Goal: Task Accomplishment & Management: Manage account settings

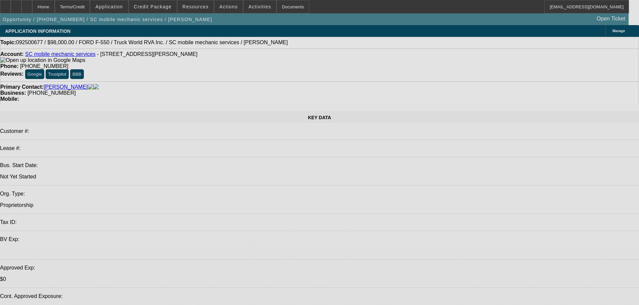
select select "0"
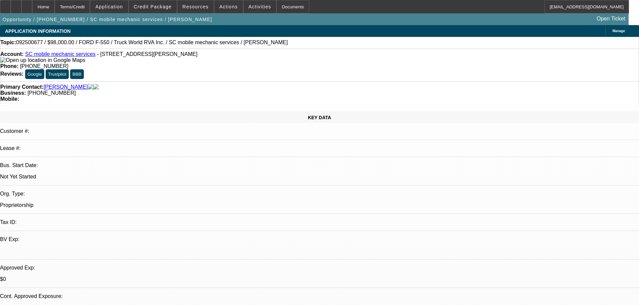
select select "2"
select select "0.1"
select select "4"
select select "0"
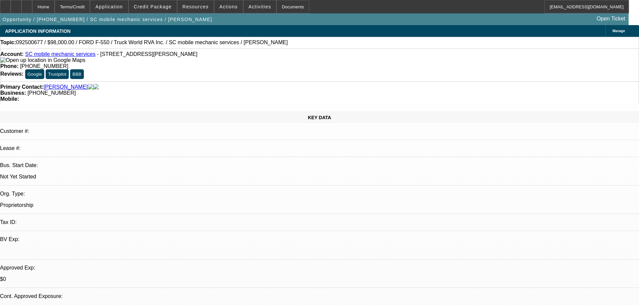
select select "2"
select select "0.1"
select select "4"
select select "0.15"
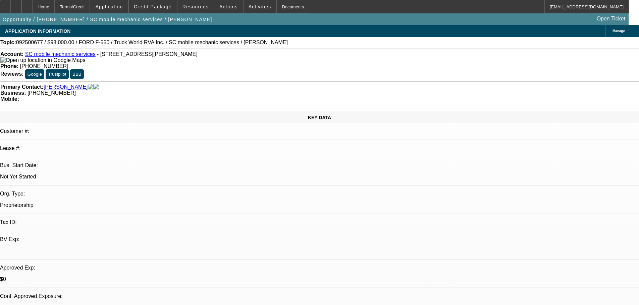
select select "2"
select select "0.1"
select select "4"
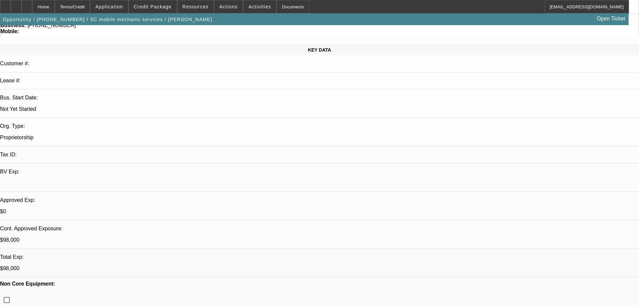
scroll to position [168, 0]
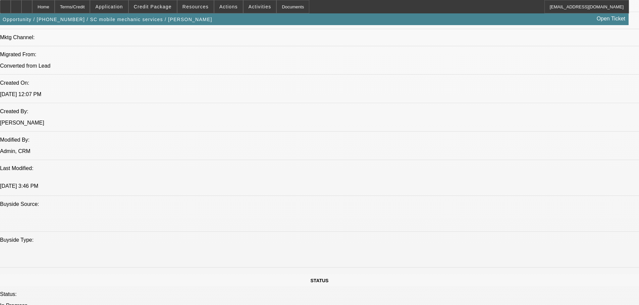
scroll to position [469, 0]
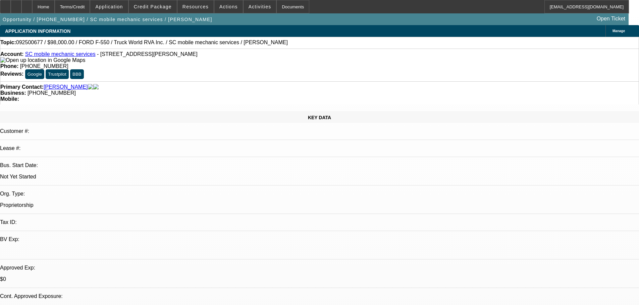
select select "0"
select select "2"
select select "0.1"
select select "4"
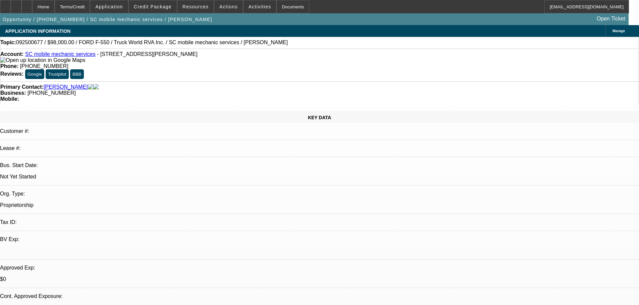
select select "0"
select select "2"
select select "0.1"
select select "4"
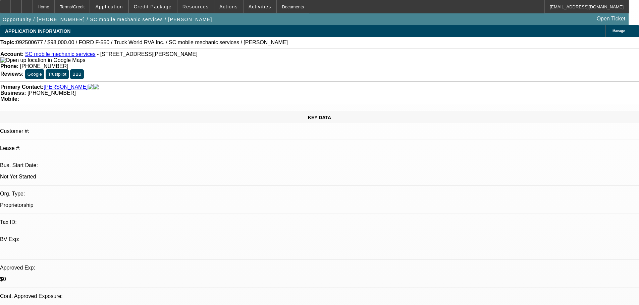
select select "0.15"
select select "2"
select select "0.1"
select select "4"
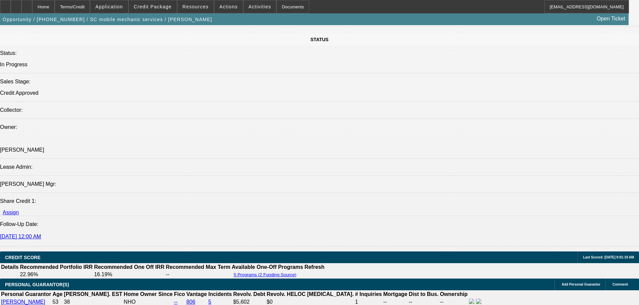
scroll to position [637, 0]
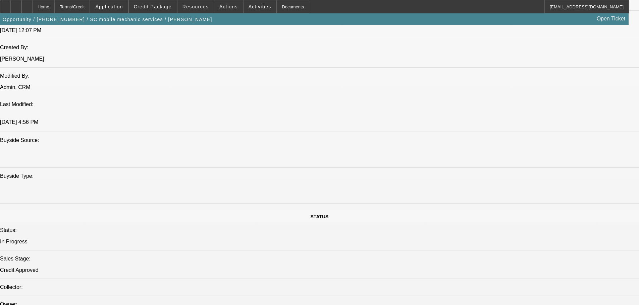
scroll to position [536, 0]
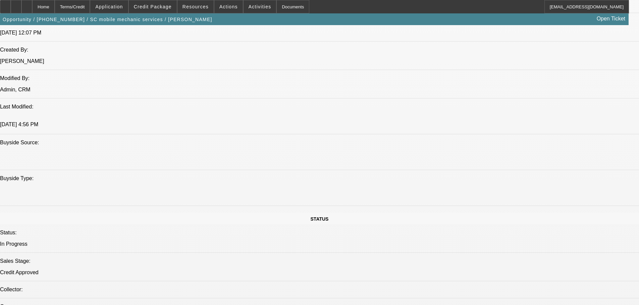
click at [168, 10] on span at bounding box center [153, 7] width 48 height 16
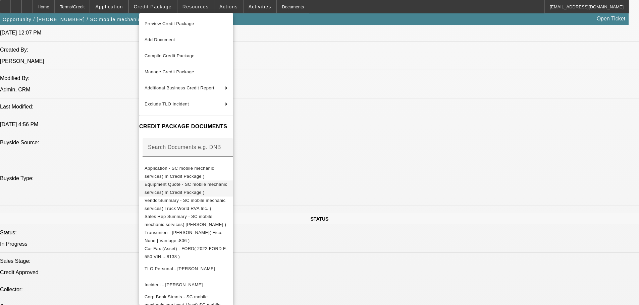
click at [174, 188] on span "Equipment Quote - SC mobile mechanic services( In Credit Package )" at bounding box center [185, 188] width 83 height 13
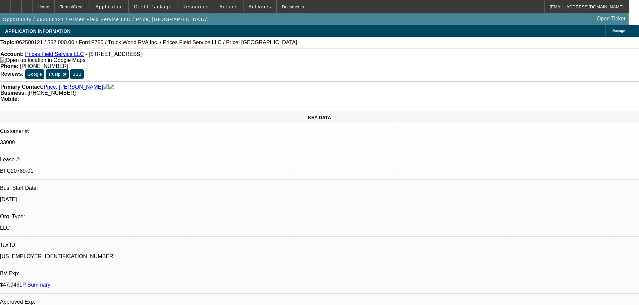
select select "0"
select select "2"
select select "0"
select select "6"
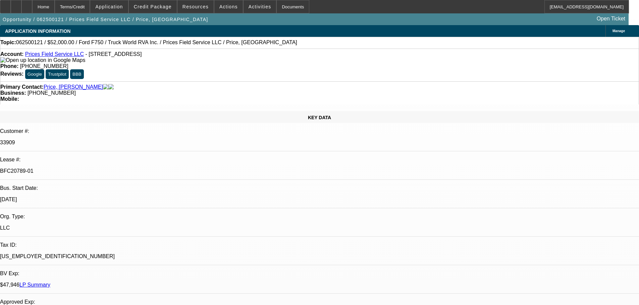
select select "0"
select select "2"
select select "0"
select select "6"
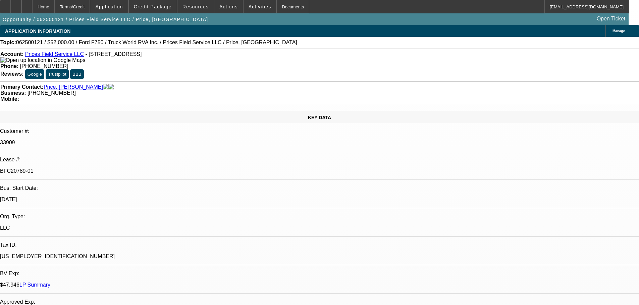
select select "0.2"
select select "2"
select select "0"
select select "6"
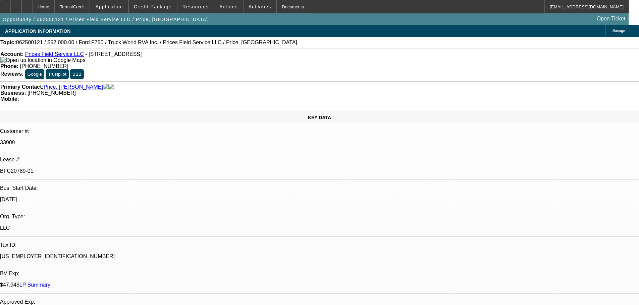
select select "0.2"
select select "2"
select select "0"
select select "6"
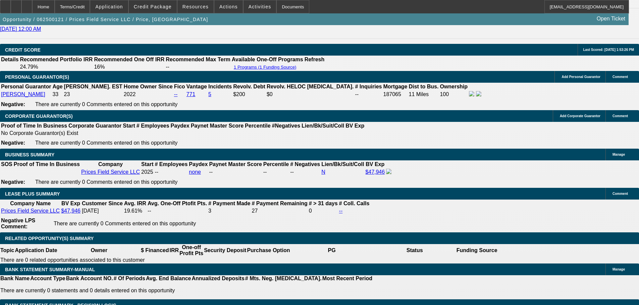
scroll to position [257, 0]
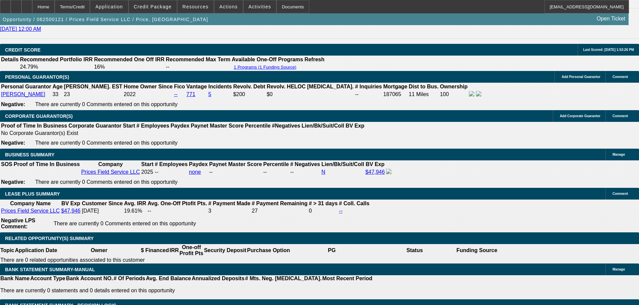
scroll to position [123, 0]
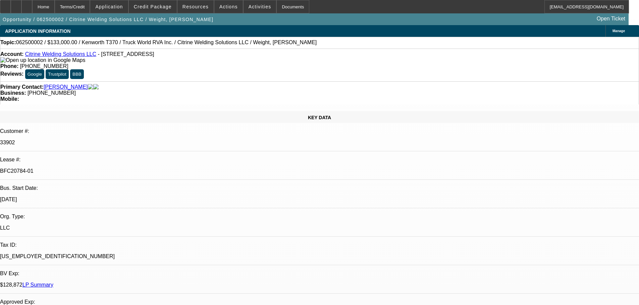
select select "0.15"
select select "0"
select select "6"
select select "0"
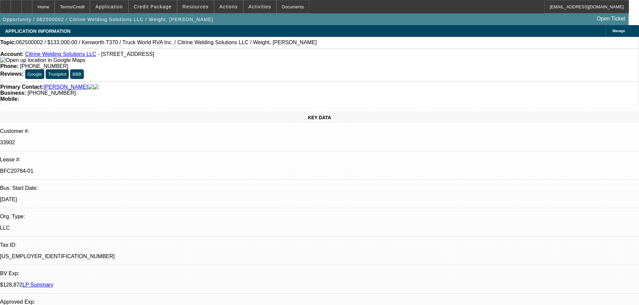
select select "2"
select select "0"
select select "6"
select select "0"
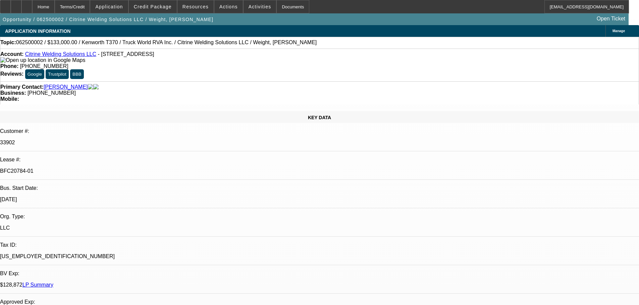
select select "2"
select select "0"
select select "6"
select select "0.15"
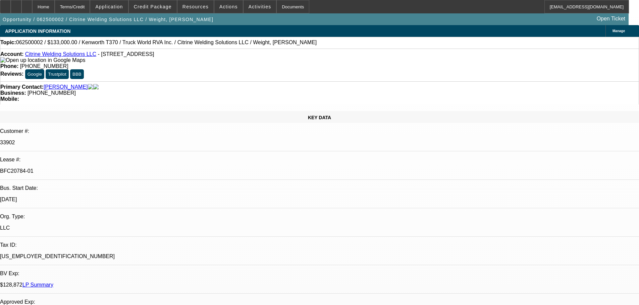
select select "0"
select select "6"
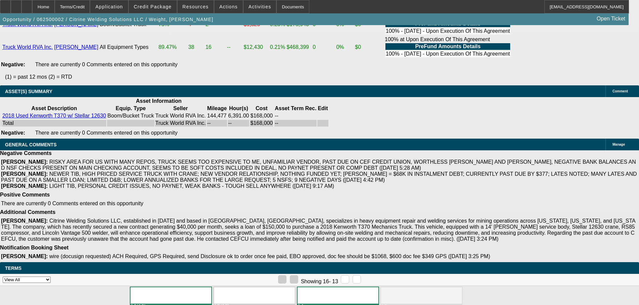
scroll to position [1497, 0]
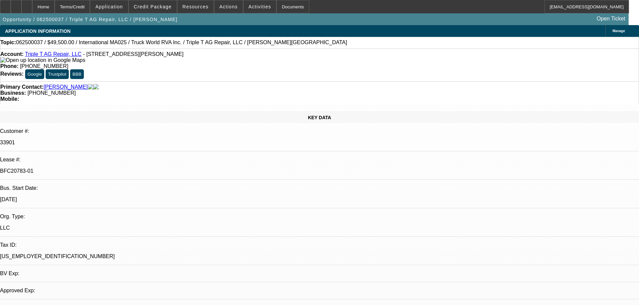
select select "0"
select select "2"
select select "0"
select select "6"
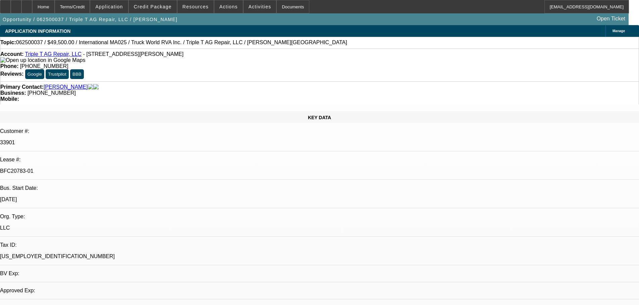
select select "0"
select select "2"
select select "0"
select select "6"
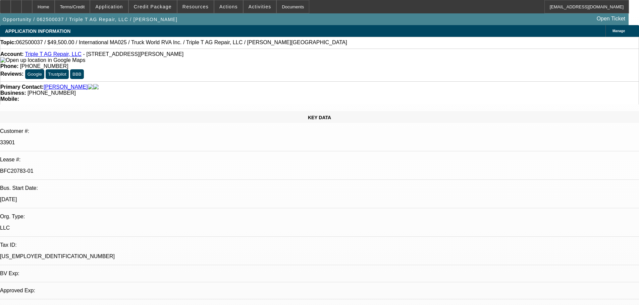
select select "0"
select select "2"
select select "0"
select select "6"
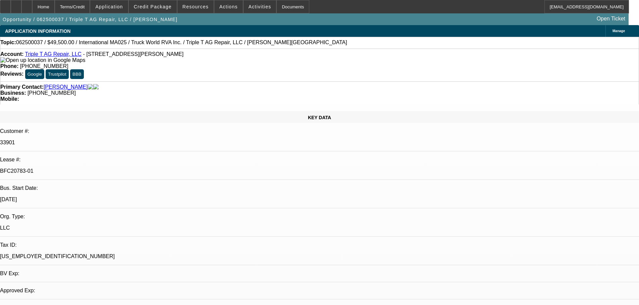
select select "0"
select select "2"
select select "0"
select select "6"
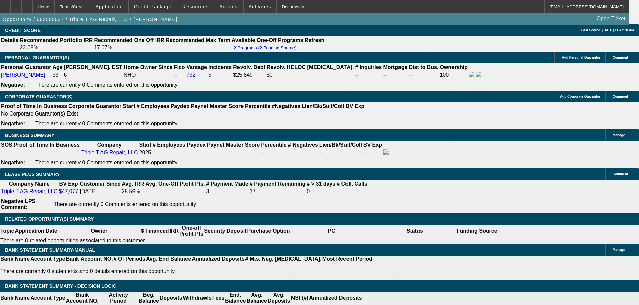
scroll to position [945, 0]
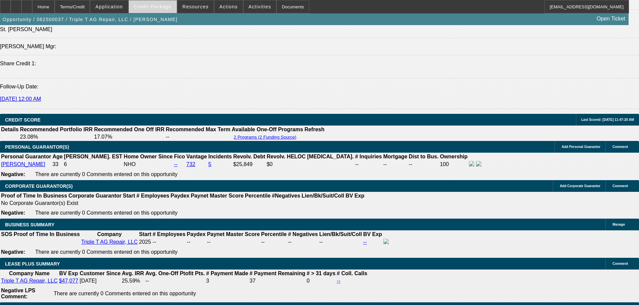
click at [167, 6] on span "Credit Package" at bounding box center [153, 6] width 38 height 5
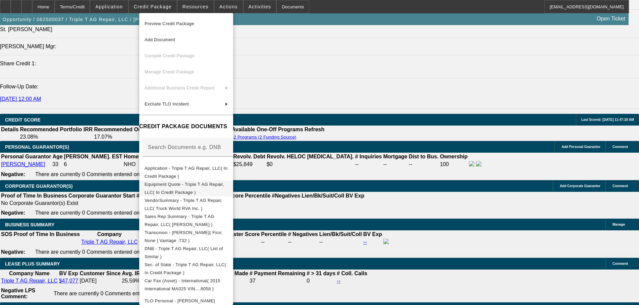
click at [181, 187] on span "Equipment Quote - Triple T AG Repair, LLC( In Credit Package )" at bounding box center [183, 188] width 79 height 13
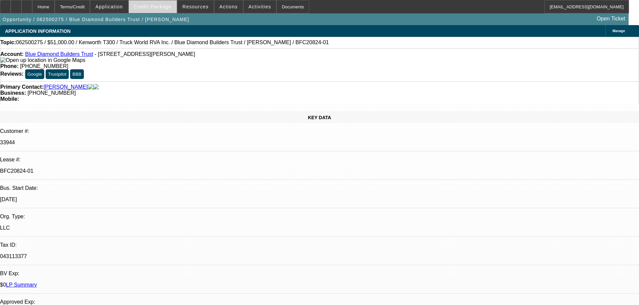
select select "0"
select select "6"
select select "0"
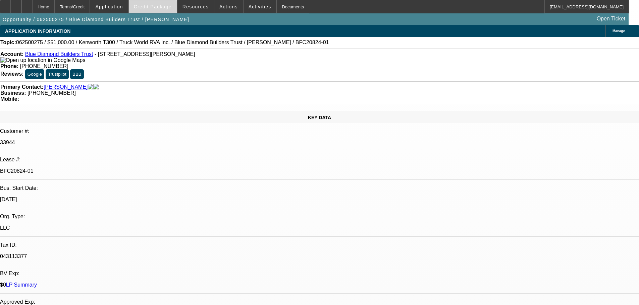
select select "0"
select select "0.1"
select select "4"
select select "0"
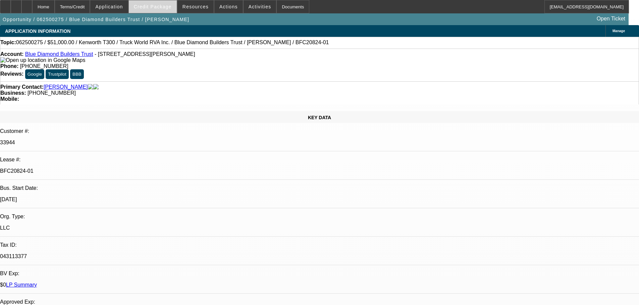
select select "0"
select select "6"
click at [163, 7] on span "Credit Package" at bounding box center [153, 6] width 38 height 5
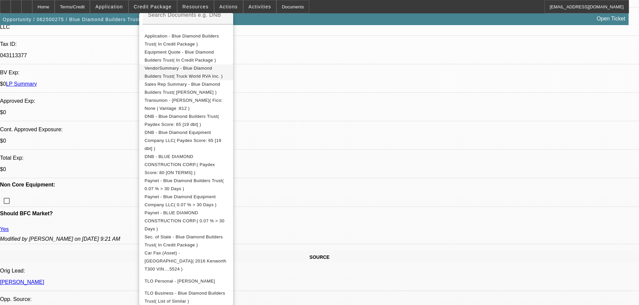
scroll to position [120, 0]
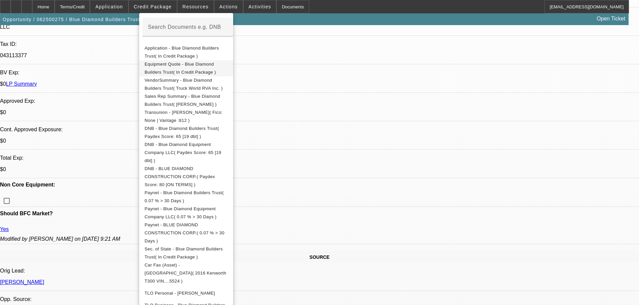
click at [171, 66] on span "Equipment Quote - Blue Diamond Builders Trust( In Credit Package )" at bounding box center [179, 68] width 71 height 13
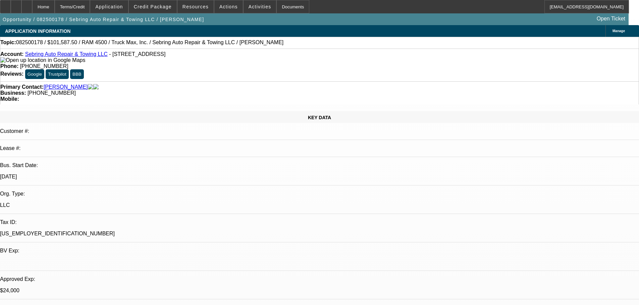
select select "0.1"
select select "2"
select select "0"
select select "6"
select select "0"
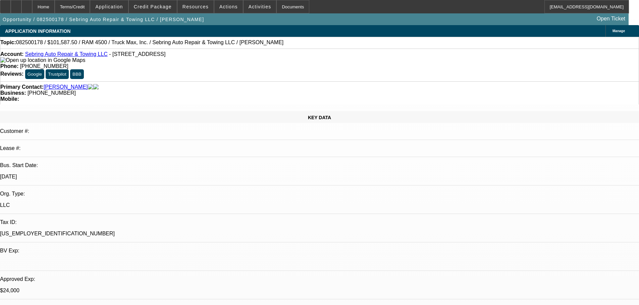
select select "0"
select select "2"
select select "0"
select select "6"
select select "0"
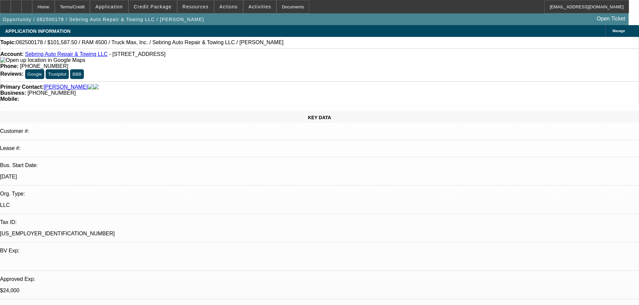
select select "0"
select select "2"
select select "0"
select select "6"
select select "0"
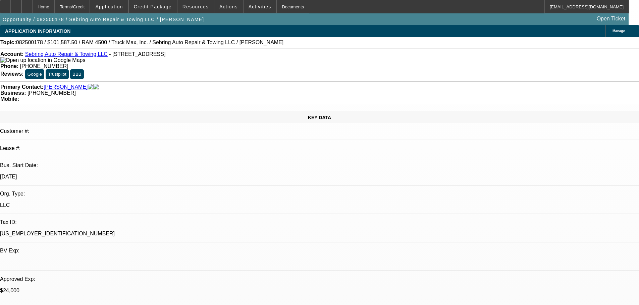
select select "0"
select select "3"
select select "0"
select select "6"
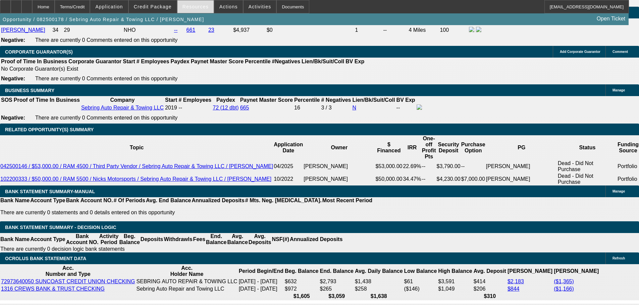
scroll to position [1081, 0]
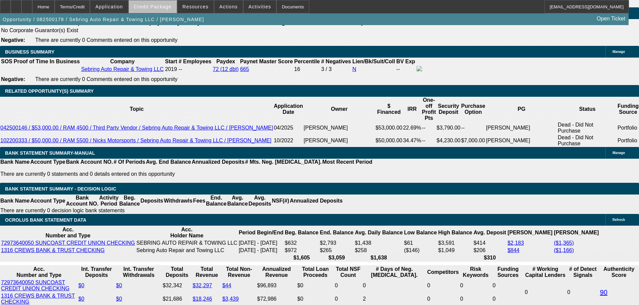
click at [165, 9] on span "Credit Package" at bounding box center [153, 6] width 38 height 5
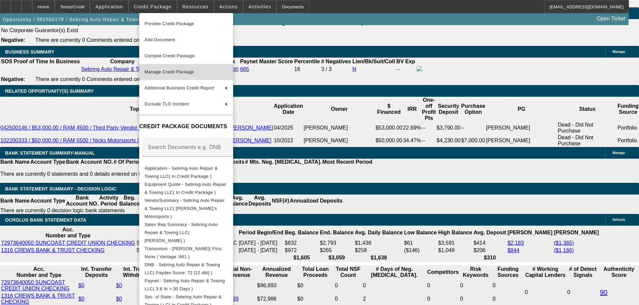
click at [164, 70] on span "Manage Credit Package" at bounding box center [169, 71] width 50 height 5
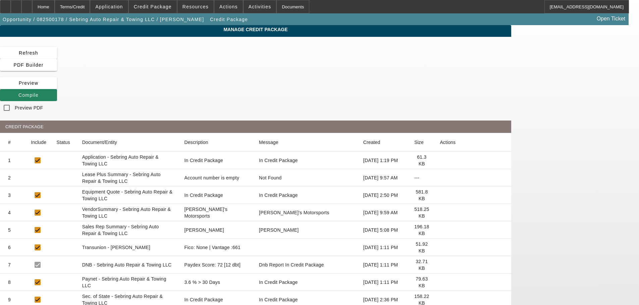
click at [439, 178] on icon at bounding box center [439, 178] width 0 height 0
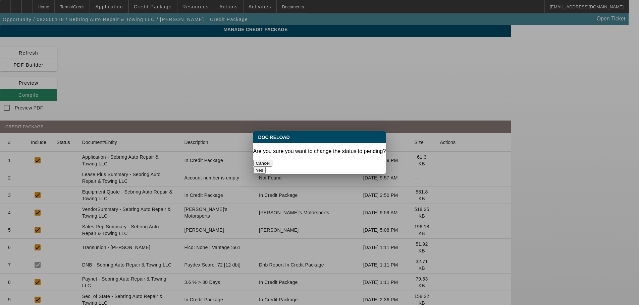
click at [266, 167] on button "Yes" at bounding box center [259, 170] width 13 height 7
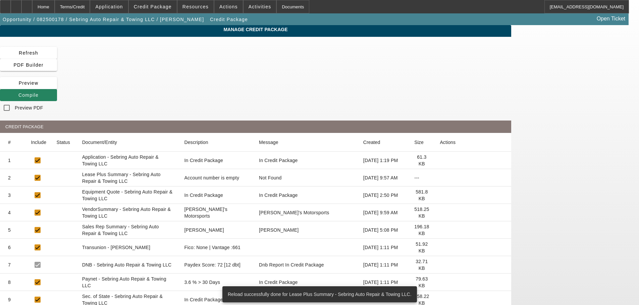
click at [439, 213] on icon at bounding box center [439, 213] width 0 height 0
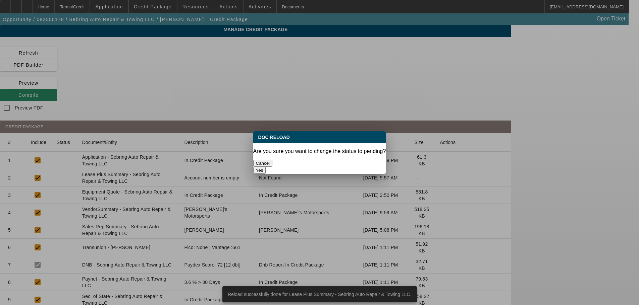
click at [266, 167] on button "Yes" at bounding box center [259, 170] width 13 height 7
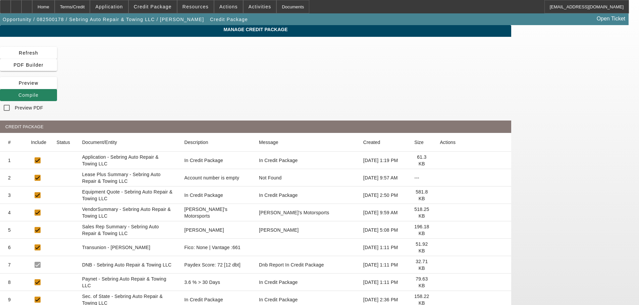
click at [439, 248] on icon at bounding box center [439, 248] width 0 height 0
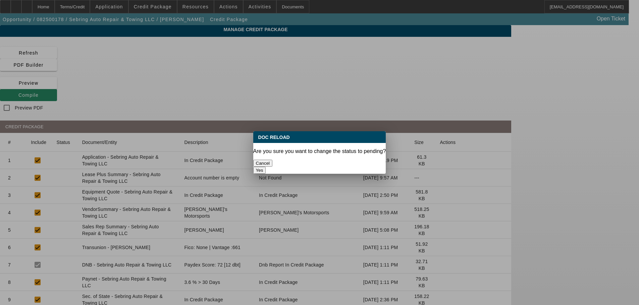
click at [266, 167] on button "Yes" at bounding box center [259, 170] width 13 height 7
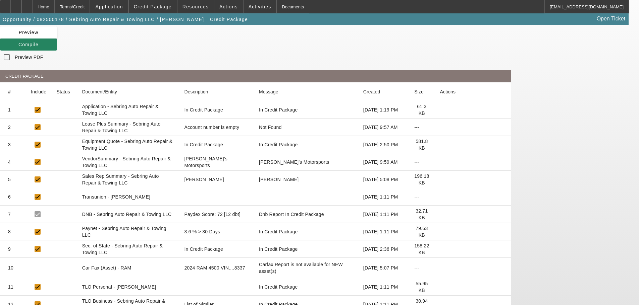
scroll to position [67, 0]
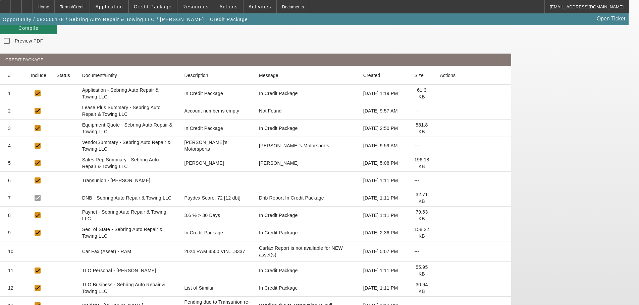
click at [439, 271] on icon at bounding box center [439, 271] width 0 height 0
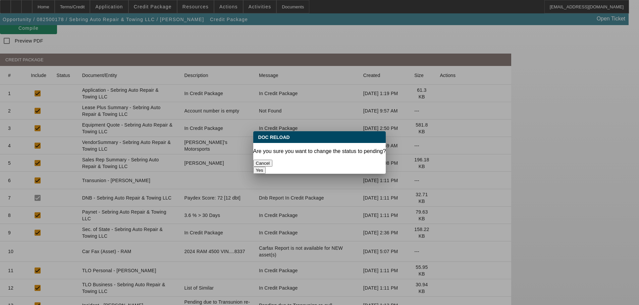
scroll to position [0, 0]
click at [266, 167] on button "Yes" at bounding box center [259, 170] width 13 height 7
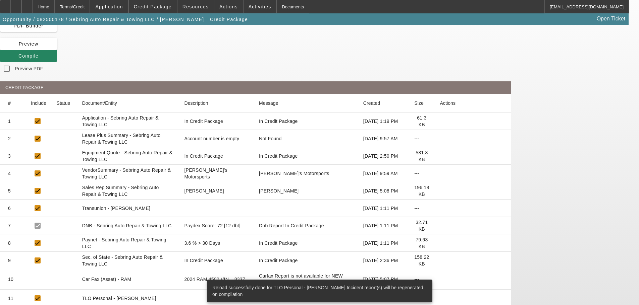
scroll to position [101, 0]
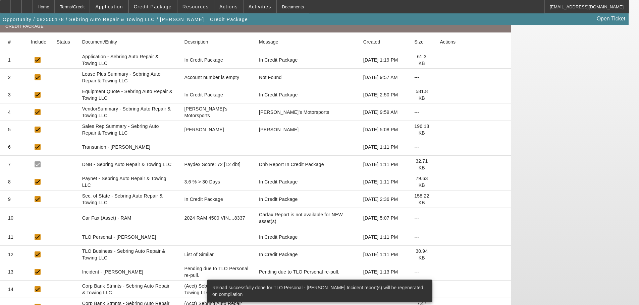
click at [439, 255] on icon at bounding box center [439, 255] width 0 height 0
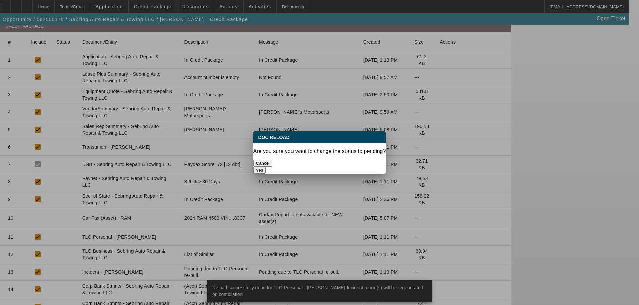
scroll to position [0, 0]
click at [352, 167] on div "Yes" at bounding box center [319, 170] width 133 height 7
click at [266, 167] on button "Yes" at bounding box center [259, 170] width 13 height 7
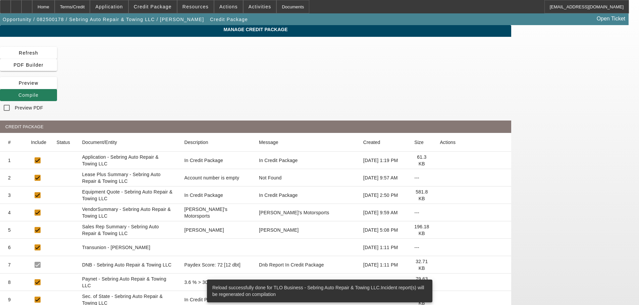
click at [18, 93] on icon at bounding box center [18, 95] width 0 height 5
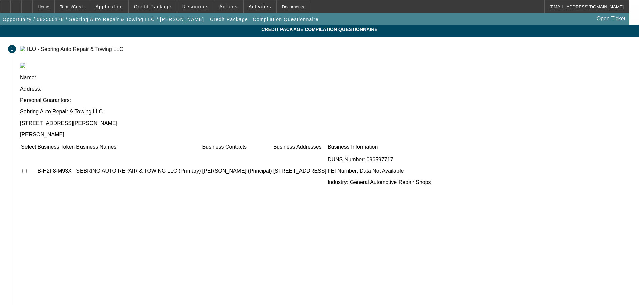
click at [27, 169] on input "checkbox" at bounding box center [24, 171] width 4 height 4
checkbox input "true"
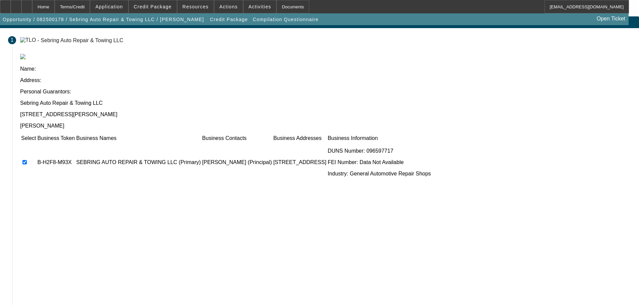
scroll to position [13, 0]
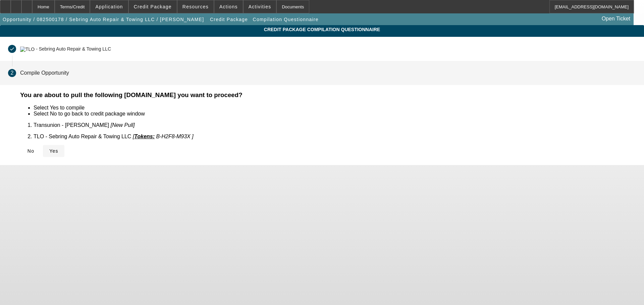
click at [58, 149] on span "Yes" at bounding box center [53, 151] width 9 height 5
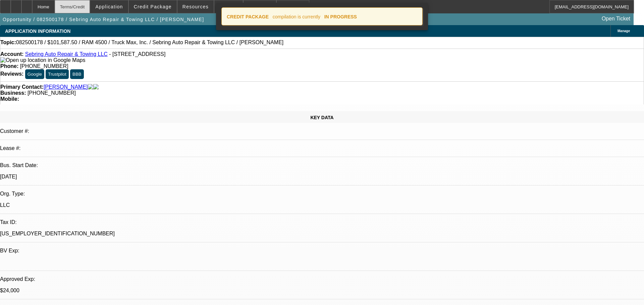
select select "0.1"
select select "2"
select select "0"
select select "6"
select select "0"
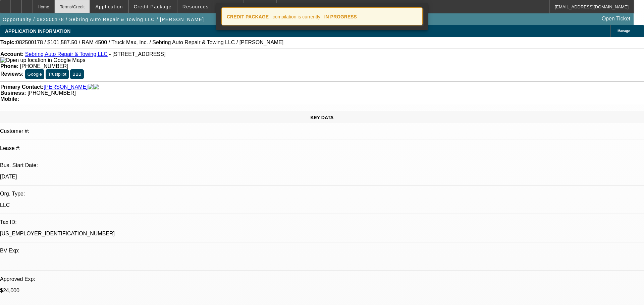
select select "0"
select select "2"
select select "0"
select select "6"
select select "0"
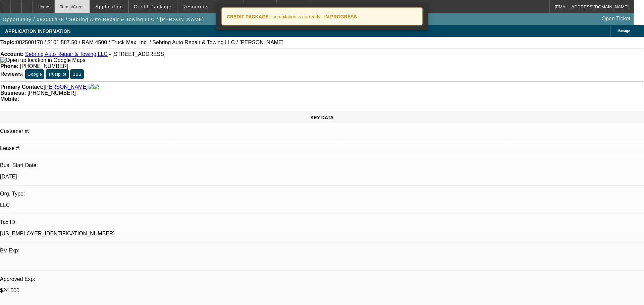
select select "0"
select select "2"
select select "0"
select select "6"
select select "0"
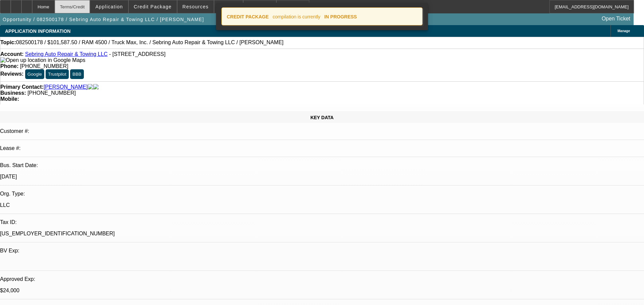
select select "0"
select select "3"
select select "0"
select select "6"
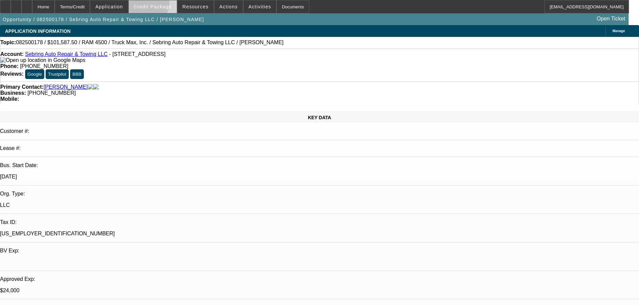
click at [157, 5] on span "Credit Package" at bounding box center [153, 6] width 38 height 5
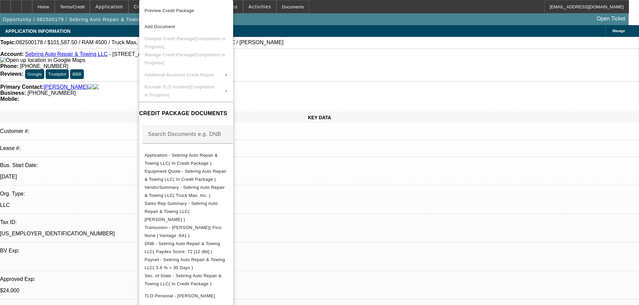
click at [122, 87] on div at bounding box center [319, 152] width 639 height 305
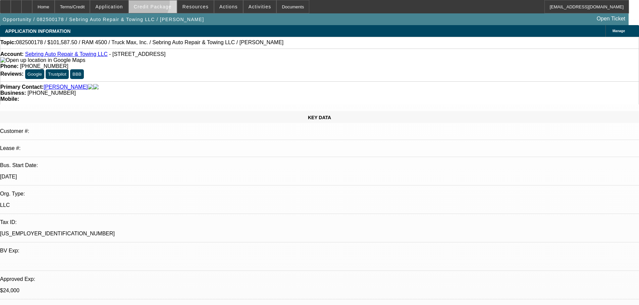
click at [150, 3] on span at bounding box center [153, 7] width 48 height 16
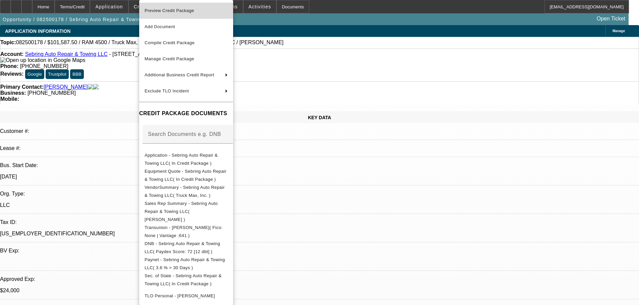
click at [152, 10] on span "Preview Credit Package" at bounding box center [169, 10] width 50 height 5
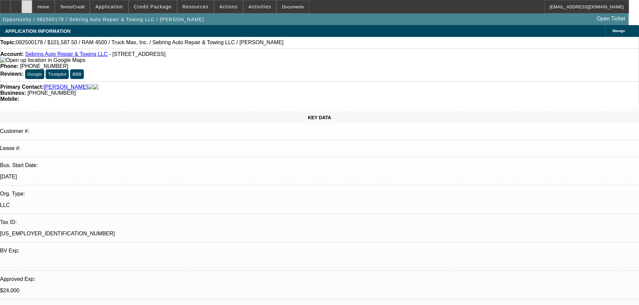
click at [32, 5] on div at bounding box center [26, 6] width 11 height 13
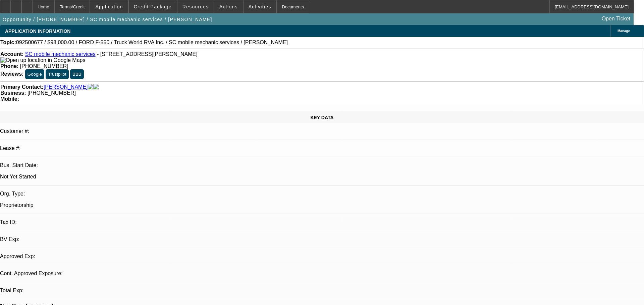
select select "0"
select select "2"
select select "0.1"
select select "4"
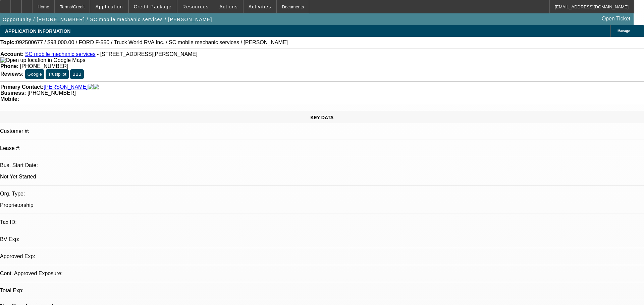
select select "0"
select select "2"
select select "0.1"
select select "4"
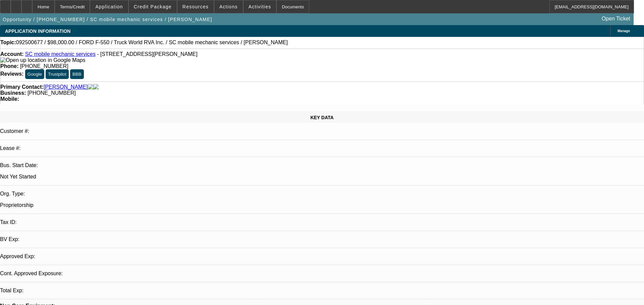
select select "0.15"
select select "2"
select select "0.1"
select select "4"
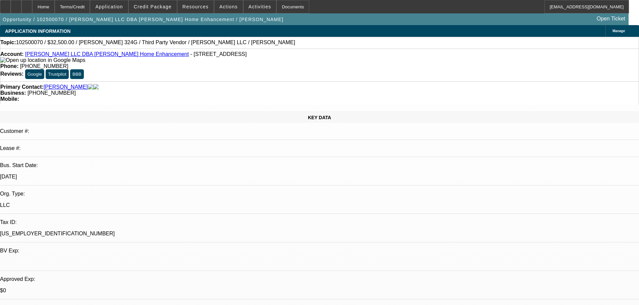
select select "0"
select select "6"
select select "0"
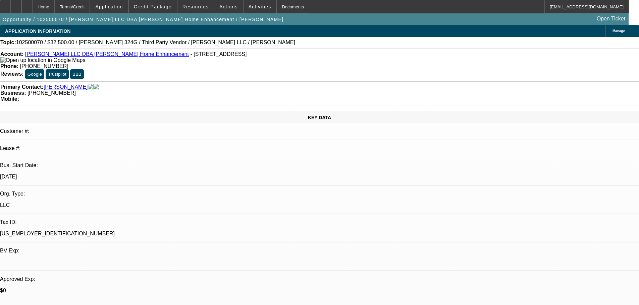
select select "0"
select select "6"
click at [166, 4] on span "Credit Package" at bounding box center [153, 6] width 38 height 5
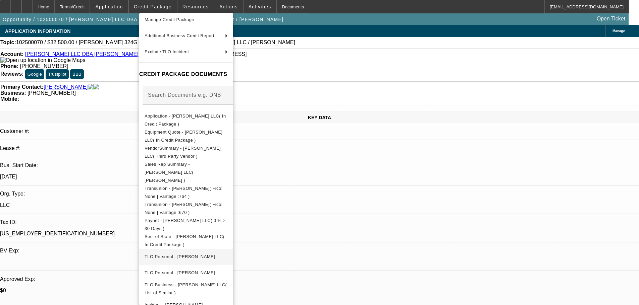
scroll to position [90, 0]
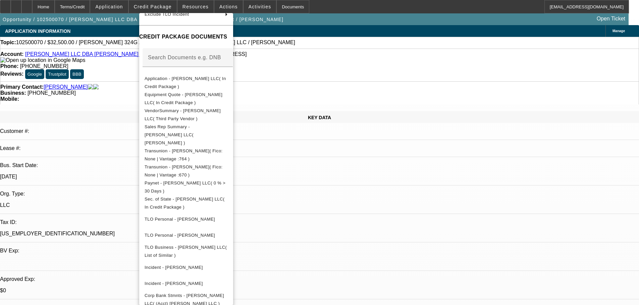
click at [332, 197] on div at bounding box center [319, 152] width 639 height 305
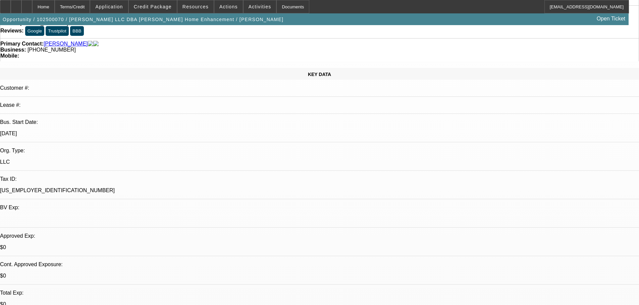
scroll to position [0, 0]
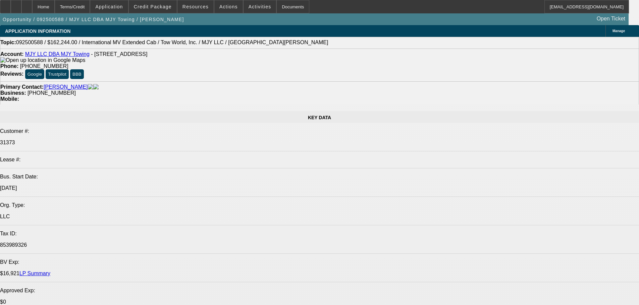
select select "0"
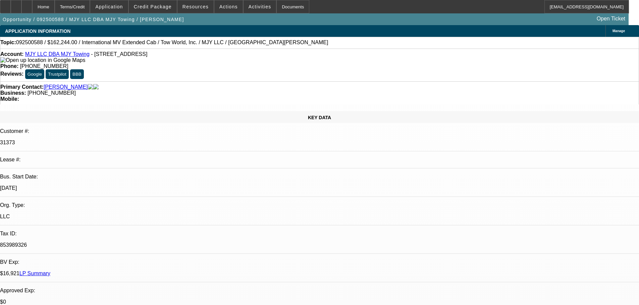
select select "2"
select select "0.1"
select select "4"
select select "0"
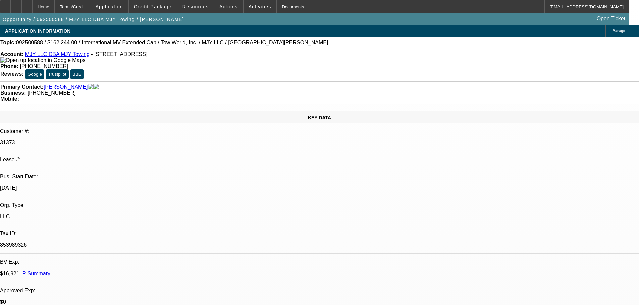
select select "2"
select select "0.1"
select select "4"
select select "0"
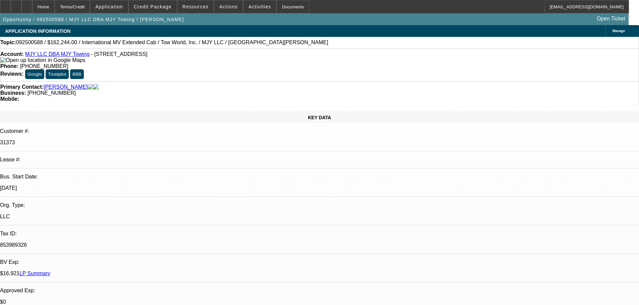
select select "2"
select select "0.1"
select select "4"
select select "0"
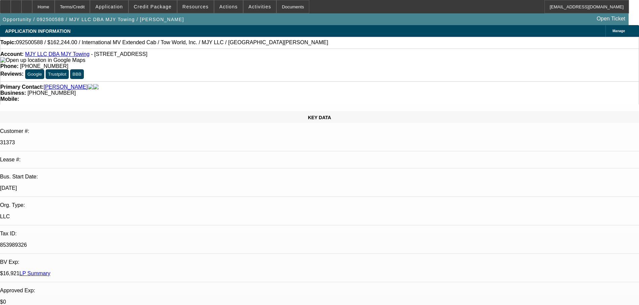
select select "2"
select select "0.1"
select select "4"
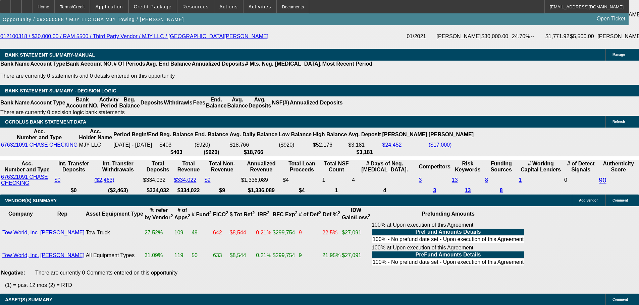
select select "4"
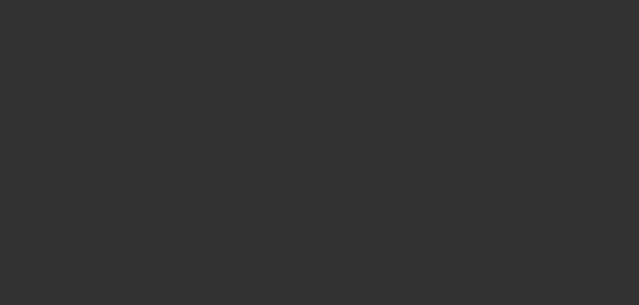
scroll to position [0, 0]
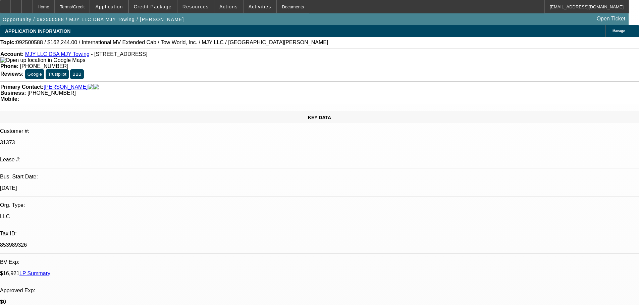
paste textarea "Thank you for the application. After review of the credit package for $162M / 7…"
type textarea "DECLINED BY [PERSON_NAME]: "Thank you for the application. After review of the …"
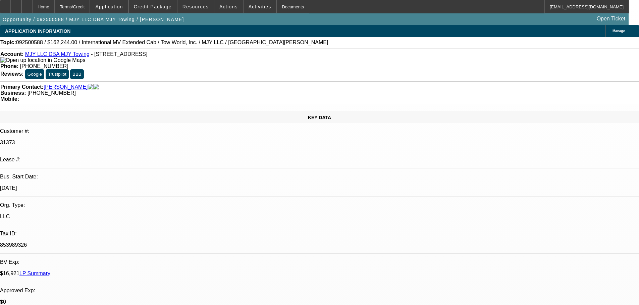
type input "02:50"
click at [463, 111] on span "6" at bounding box center [464, 109] width 12 height 12
type input "10/6/2025"
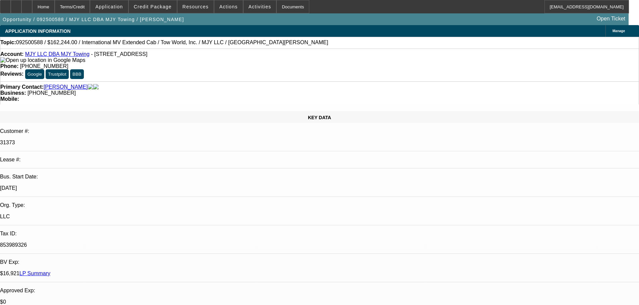
type input "01:12"
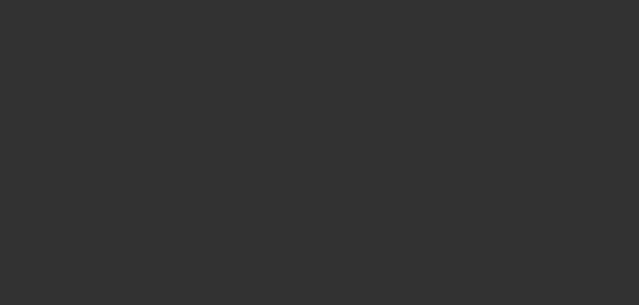
select select "0"
select select "2"
select select "0.1"
select select "4"
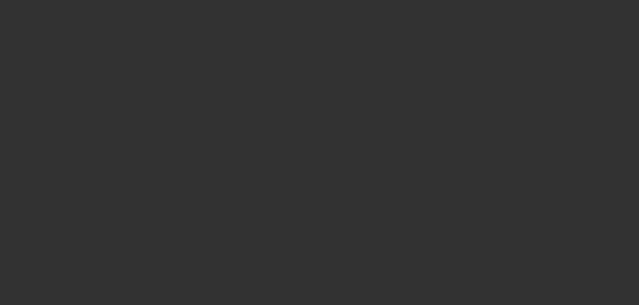
select select "0"
select select "2"
select select "0.1"
select select "4"
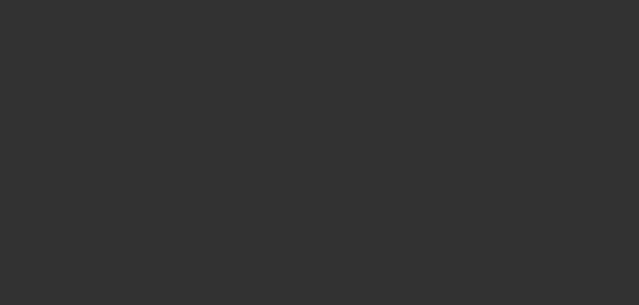
select select "0"
select select "2"
select select "0.1"
select select "4"
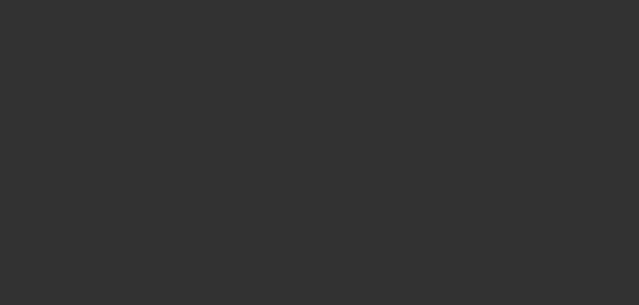
select select "0"
select select "2"
select select "0.1"
select select "4"
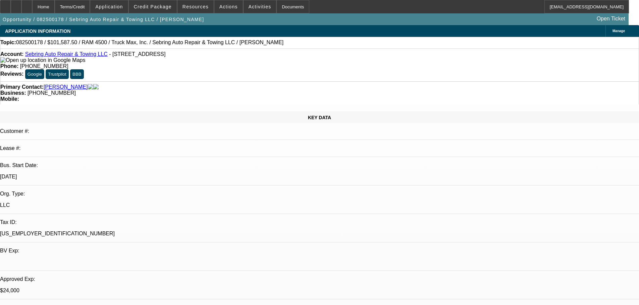
select select "0.1"
select select "2"
select select "0"
select select "6"
select select "0"
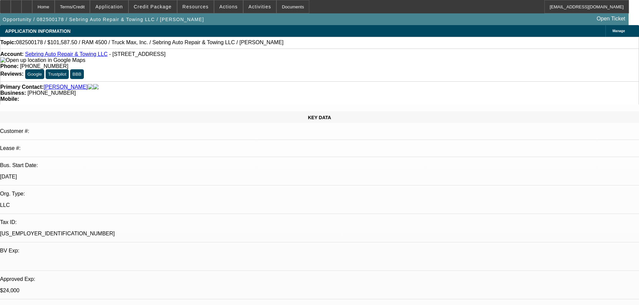
select select "0"
select select "2"
select select "0"
select select "6"
select select "0"
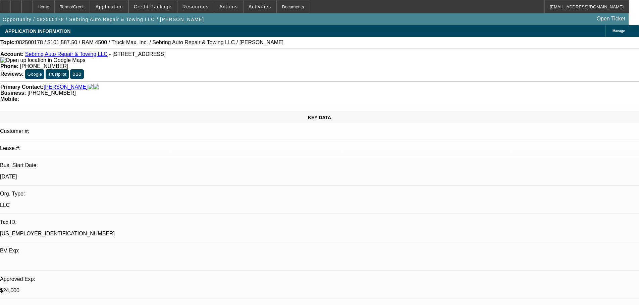
select select "0"
select select "2"
select select "0"
select select "6"
select select "0"
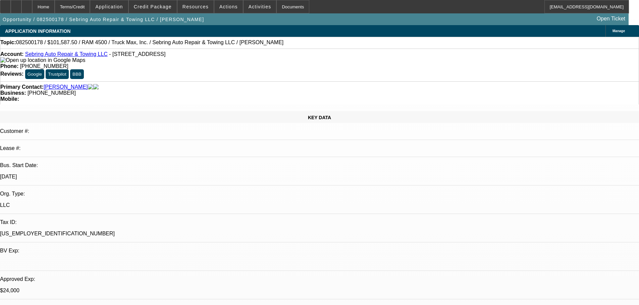
select select "0"
select select "3"
select select "0"
select select "6"
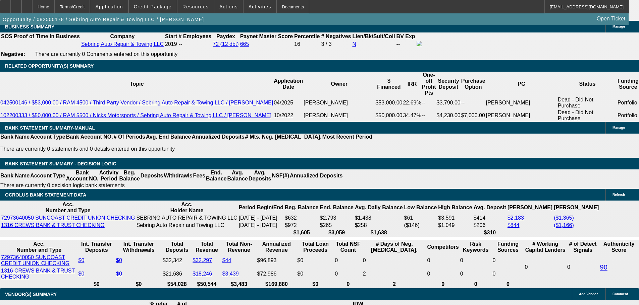
scroll to position [1006, 0]
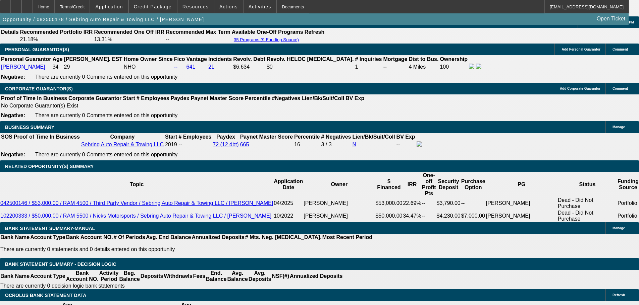
select select "0"
select select "2"
select select "0"
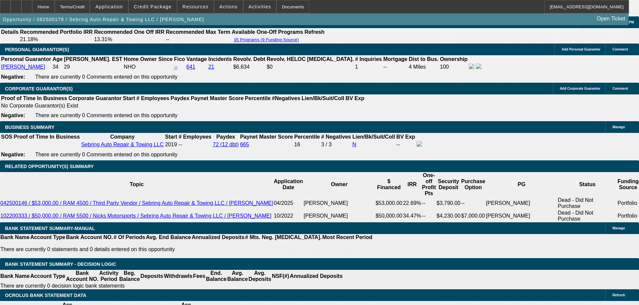
select select "6"
select select "0"
select select "2"
select select "0"
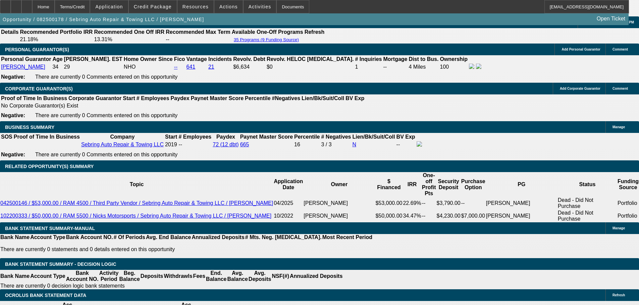
select select "6"
select select "0"
select select "2"
select select "0"
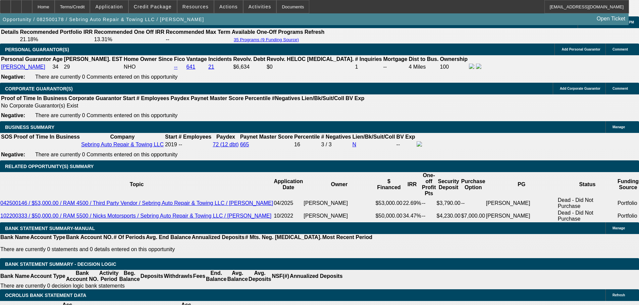
select select "6"
select select "0"
select select "6"
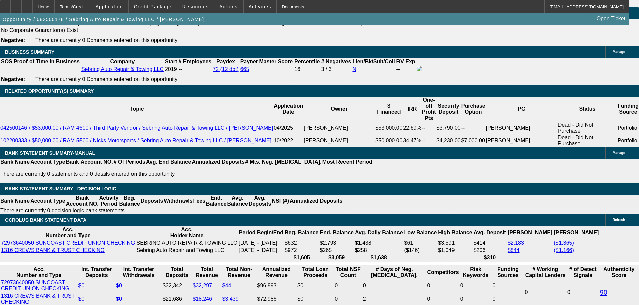
scroll to position [1014, 0]
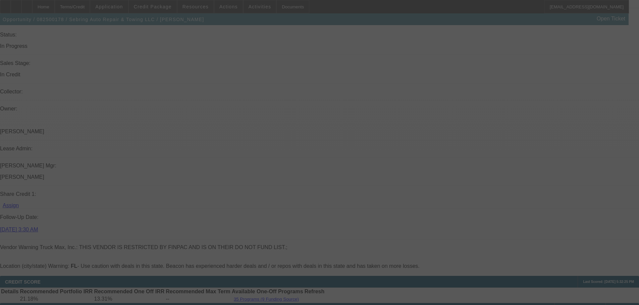
scroll to position [712, 0]
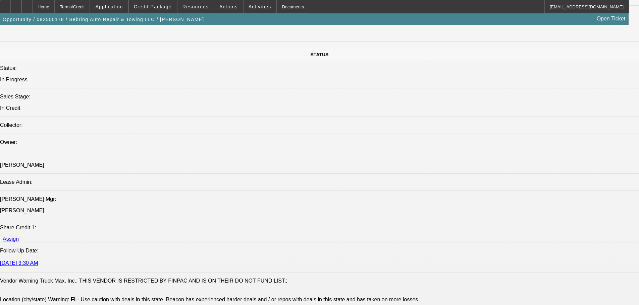
select select "0.1"
select select "2"
select select "0"
select select "6"
select select "0"
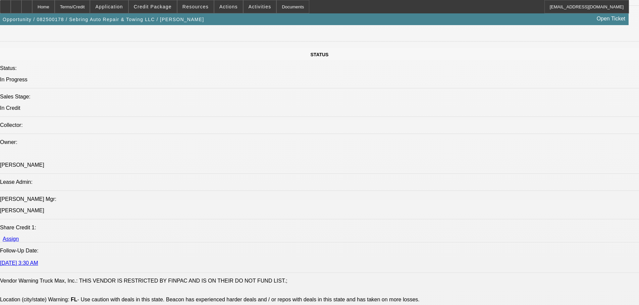
select select "0"
select select "2"
select select "0"
select select "6"
select select "0"
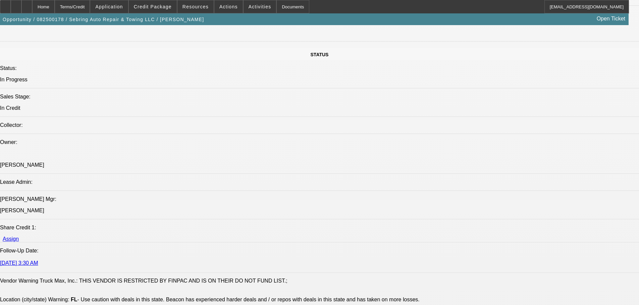
select select "0"
select select "2"
select select "0"
select select "6"
select select "0"
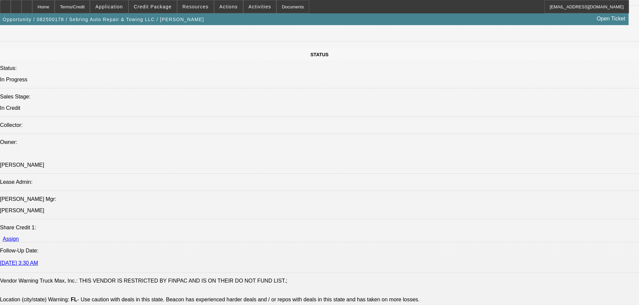
select select "0"
select select "3"
select select "0"
select select "6"
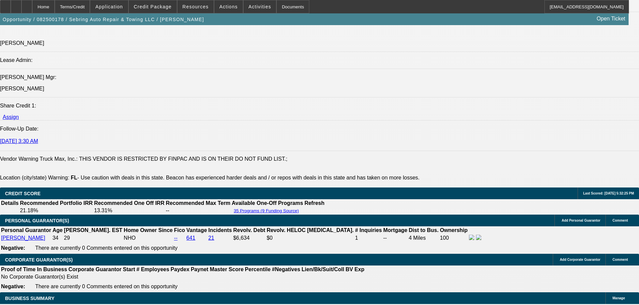
scroll to position [846, 0]
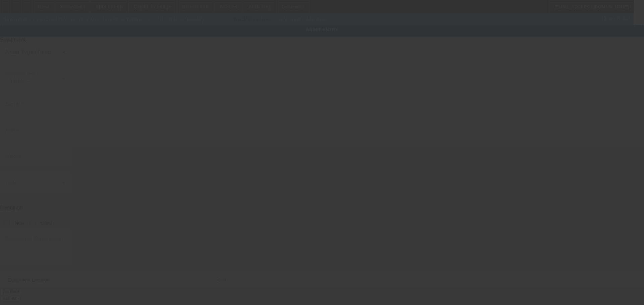
type input "3C7WRLAL8RG398337"
type input "ram"
type input "4500"
radio input "true"
type input "1003 Hawthorne Dr"
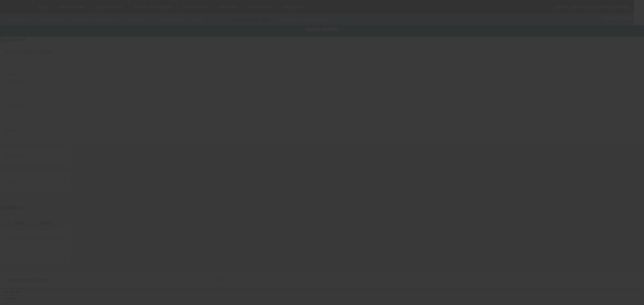
type input "Sebring"
type input "33870"
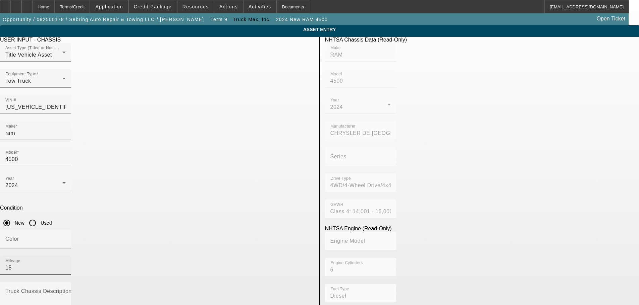
click at [66, 264] on input "15" at bounding box center [35, 268] width 60 height 8
type input "14"
drag, startPoint x: 51, startPoint y: 175, endPoint x: 59, endPoint y: 174, distance: 7.8
click at [51, 175] on app-asset-collateral-manage "ASSET ENTRY Delete asset USER INPUT - CHASSIS Asset Type (Titled or Non-Titled)…" at bounding box center [319, 286] width 639 height 522
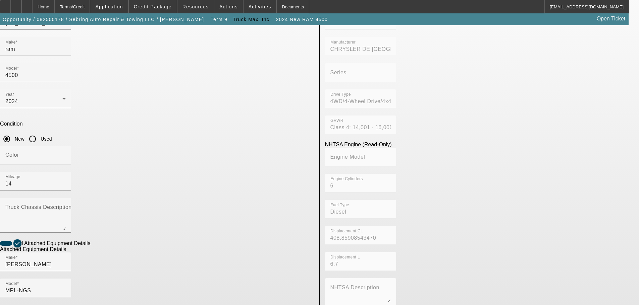
scroll to position [126, 0]
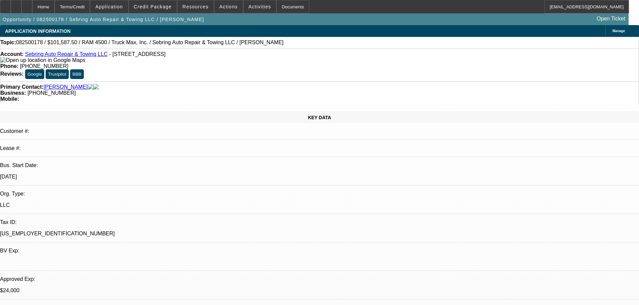
select select "0.1"
select select "2"
select select "0"
select select "6"
select select "0"
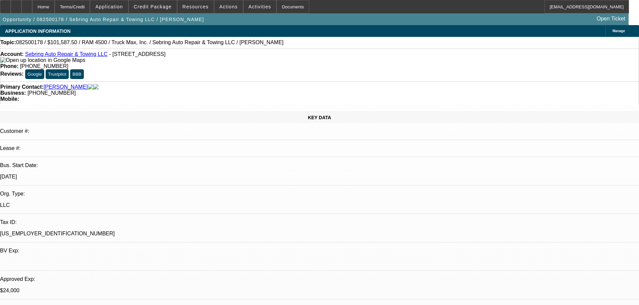
select select "0"
select select "2"
select select "0"
select select "6"
select select "0"
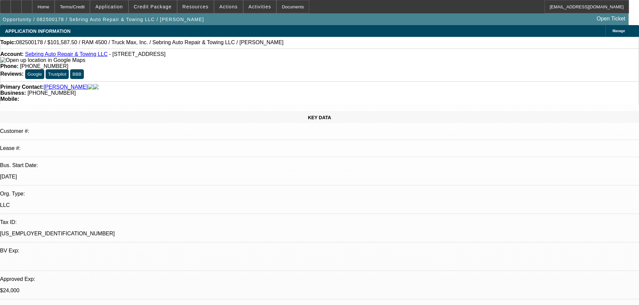
select select "0"
select select "2"
select select "0"
select select "6"
select select "0"
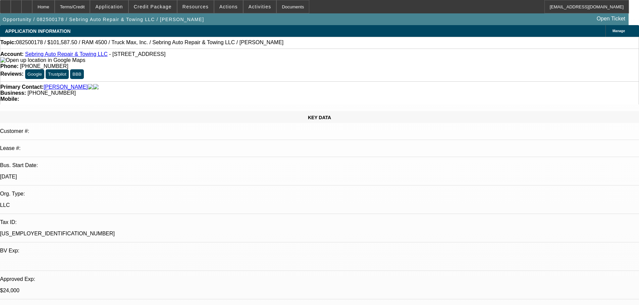
select select "0"
select select "3"
select select "0"
select select "6"
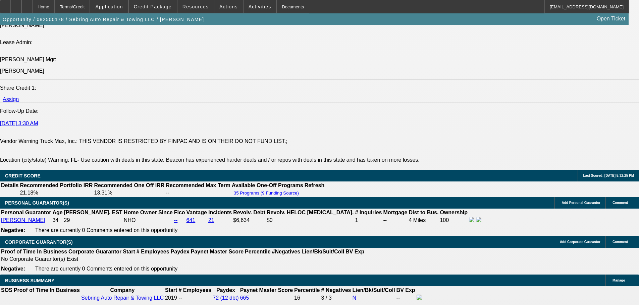
scroll to position [838, 0]
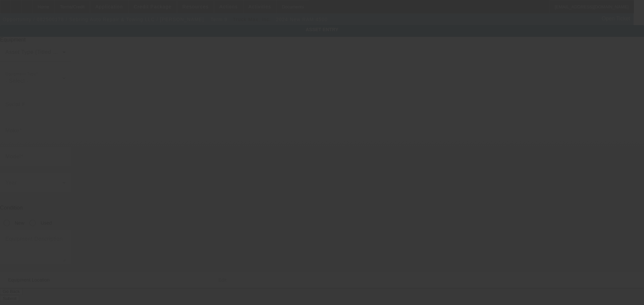
type input "3C7WRLAL8RG398337"
type input "ram"
type input "4500"
radio input "true"
type input "1003 Hawthorne Dr"
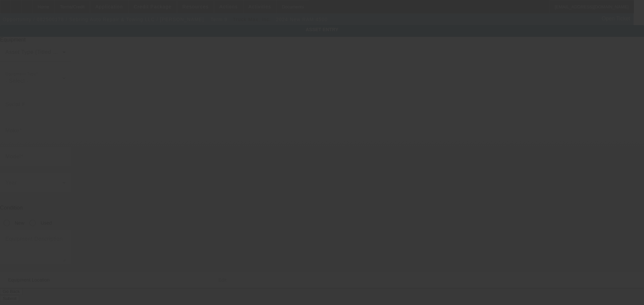
type input "Sebring"
type input "33870"
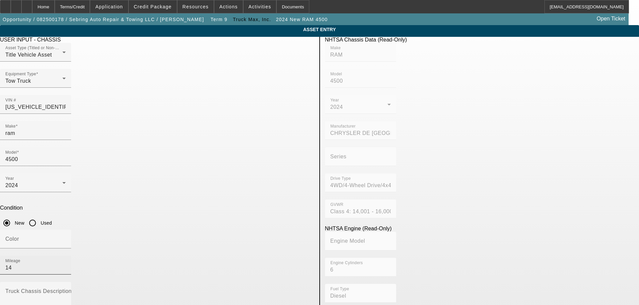
click at [66, 264] on input "14" at bounding box center [35, 268] width 60 height 8
type input "15"
click at [54, 168] on app-asset-collateral-manage "ASSET ENTRY Delete asset USER INPUT - CHASSIS Asset Type (Titled or Non-Titled)…" at bounding box center [319, 286] width 639 height 522
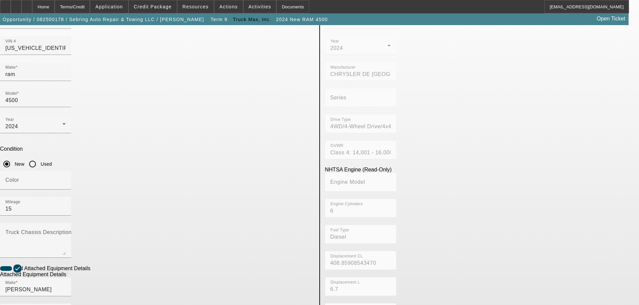
scroll to position [126, 0]
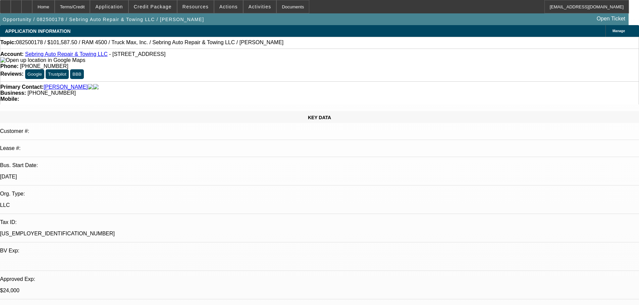
select select "0.1"
select select "2"
select select "0"
select select "6"
select select "0"
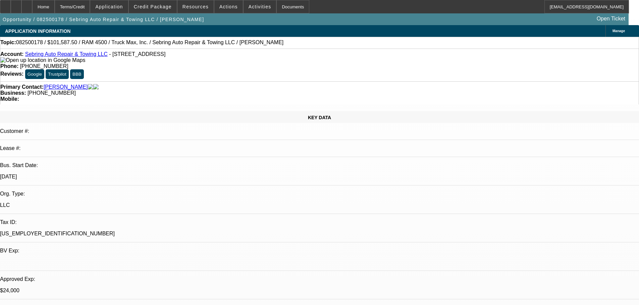
select select "0"
select select "2"
select select "0"
select select "6"
select select "0"
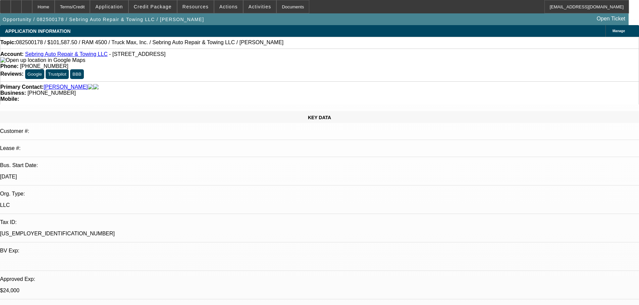
select select "0"
select select "2"
select select "0"
select select "6"
select select "0"
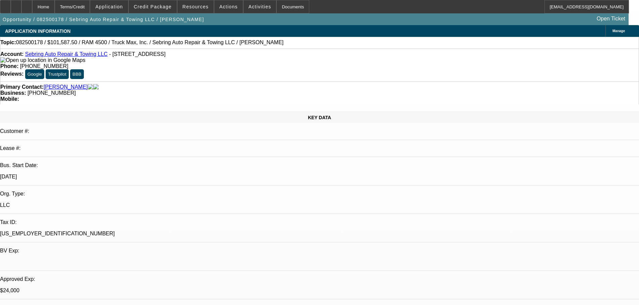
select select "0"
select select "3"
select select "0"
select select "6"
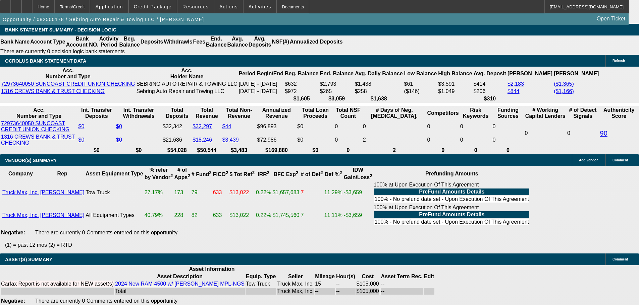
scroll to position [1274, 0]
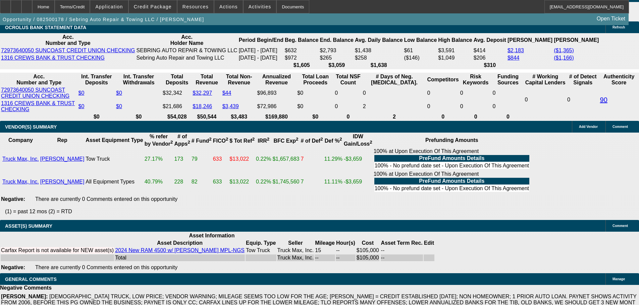
select select "5"
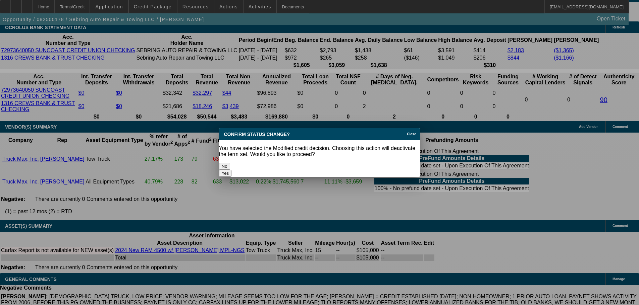
scroll to position [0, 0]
click at [232, 170] on button "Yes" at bounding box center [225, 173] width 13 height 7
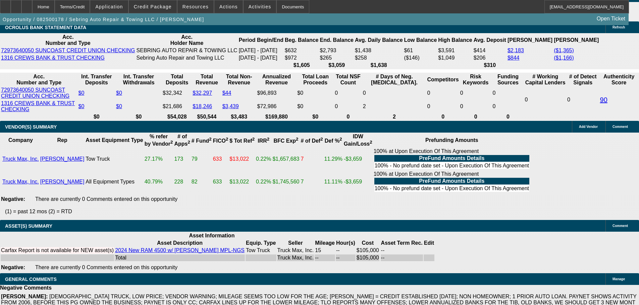
scroll to position [1274, 0]
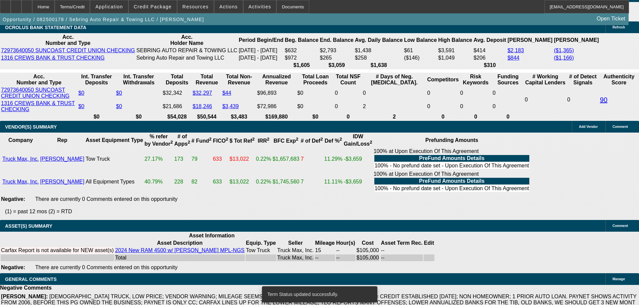
select select "0.1"
select select "2"
select select "0"
select select "6"
select select "0.1"
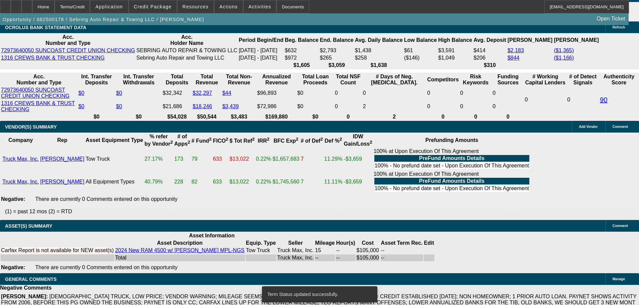
select select "2"
select select "0"
select select "6"
select select "0"
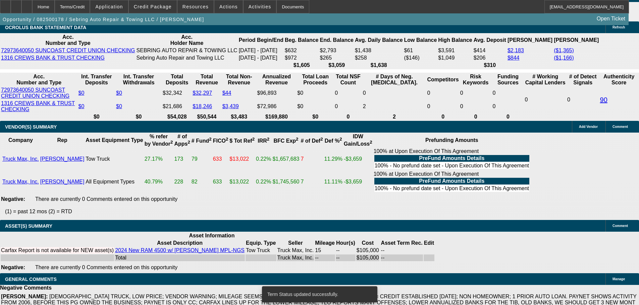
select select "2"
select select "0"
select select "6"
select select "0"
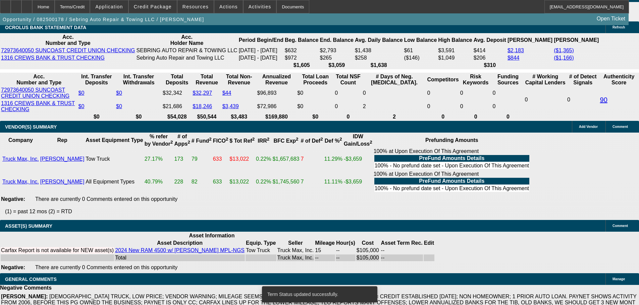
select select "2"
select select "0"
select select "6"
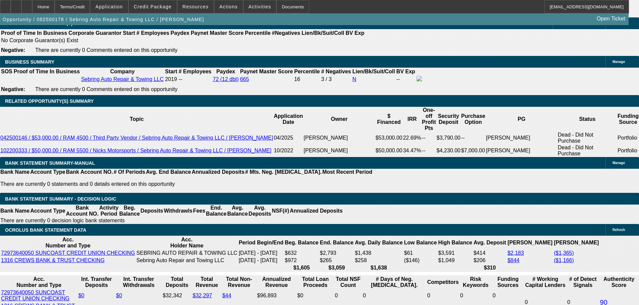
scroll to position [1048, 0]
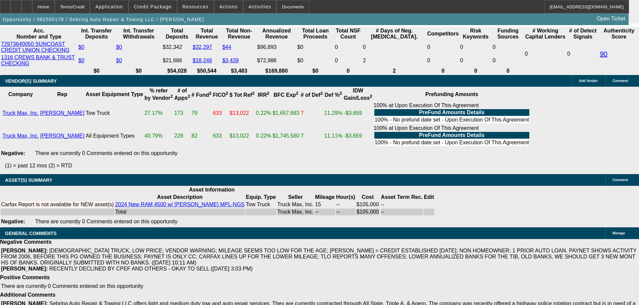
scroll to position [1383, 0]
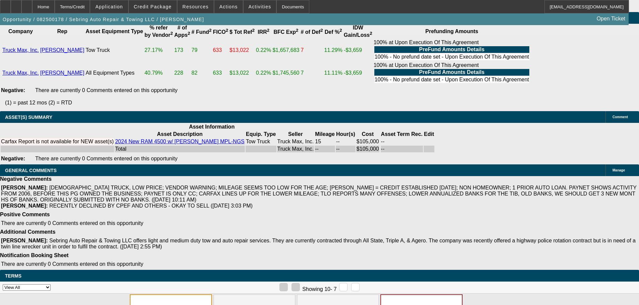
select select "5"
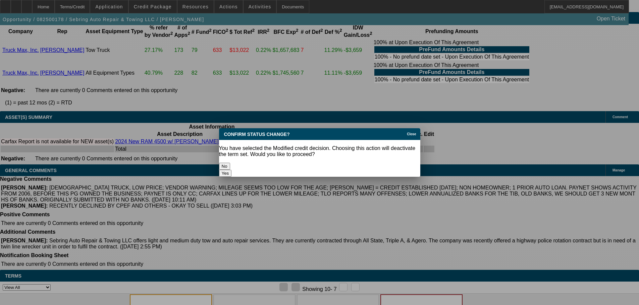
click at [232, 170] on button "Yes" at bounding box center [225, 173] width 13 height 7
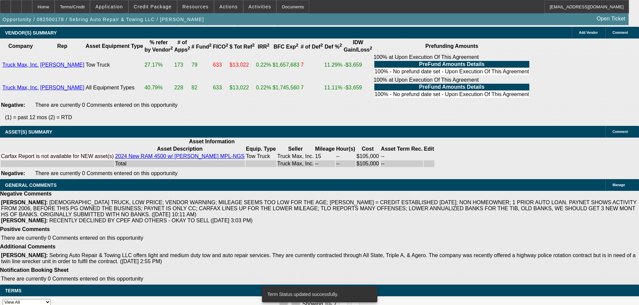
scroll to position [1382, 0]
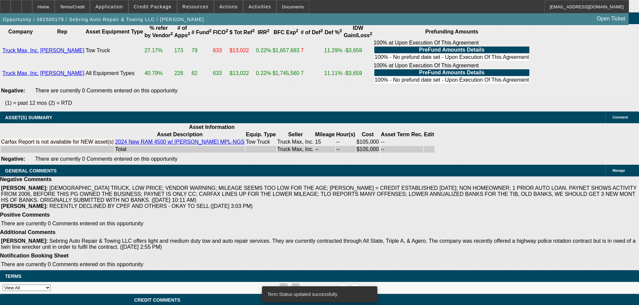
select select "0.1"
select select "2"
select select "0"
select select "6"
select select "0.1"
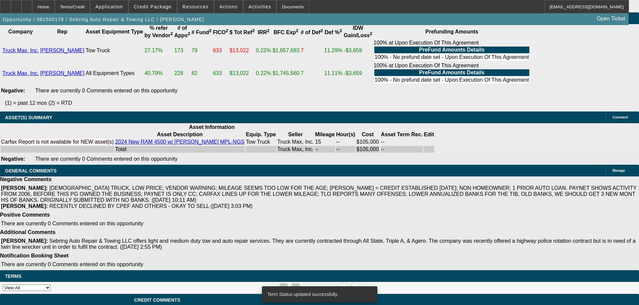
select select "2"
select select "0"
select select "6"
select select "0.1"
select select "2"
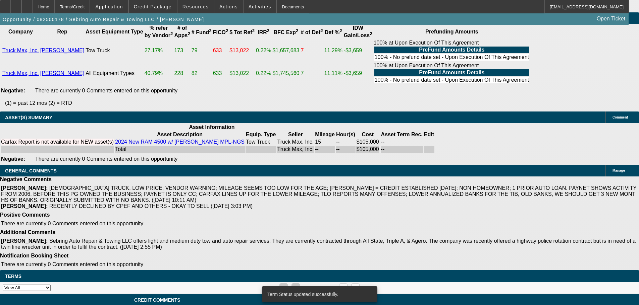
select select "0"
select select "6"
select select "0"
select select "2"
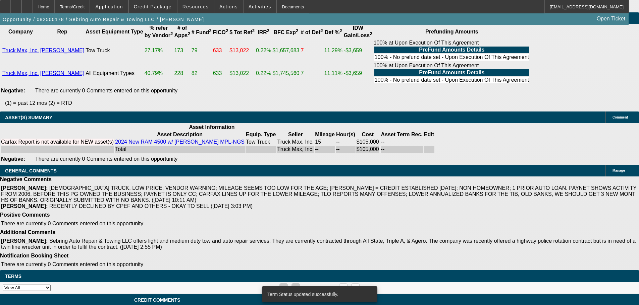
select select "0"
select select "6"
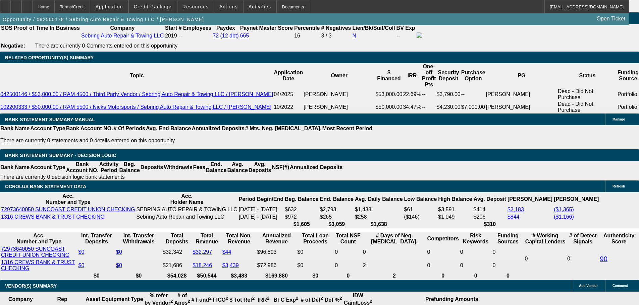
scroll to position [1114, 0]
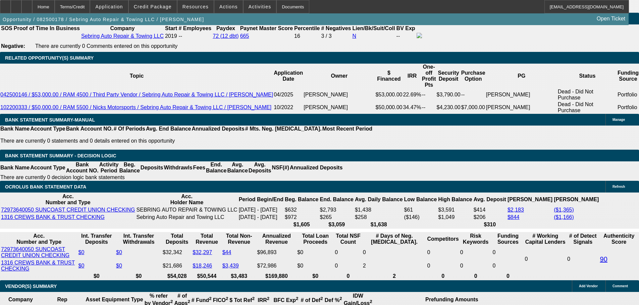
select select "0.2"
type input "$22,575.00"
type input "UNKNOWN"
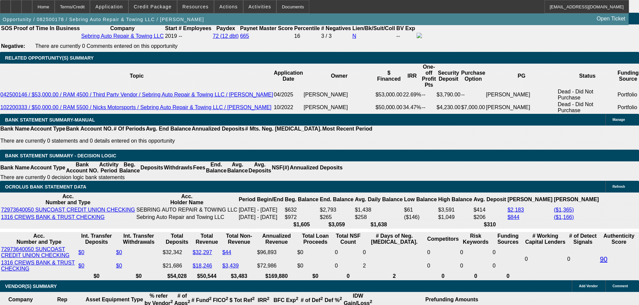
type input "$2,315.53"
drag, startPoint x: 123, startPoint y: 181, endPoint x: 175, endPoint y: 178, distance: 51.4
type input "232"
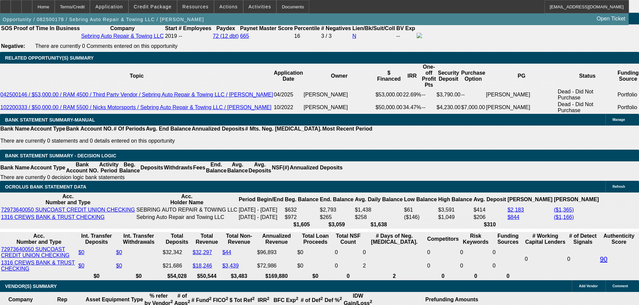
type input "$23.00"
type input "2325"
type input "18.6"
type input "$2,325.00"
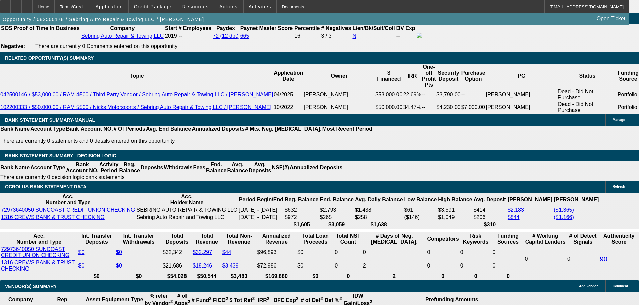
select select "2"
type input "$4,650.00"
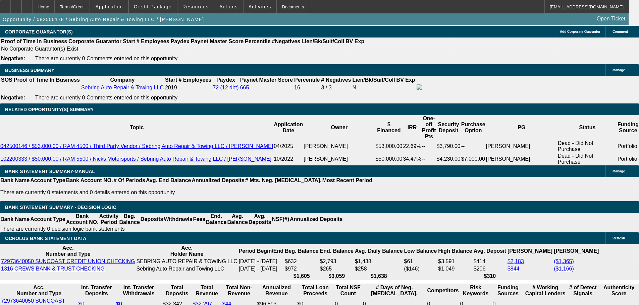
scroll to position [1014, 0]
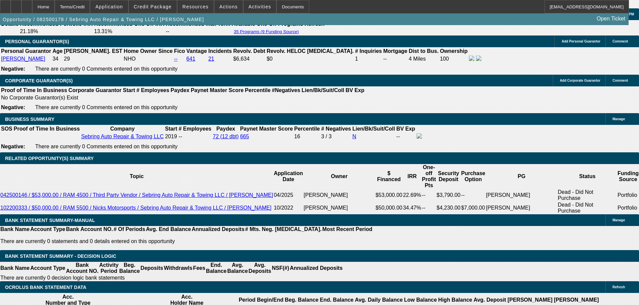
select select "0.15"
type input "$16,931.25"
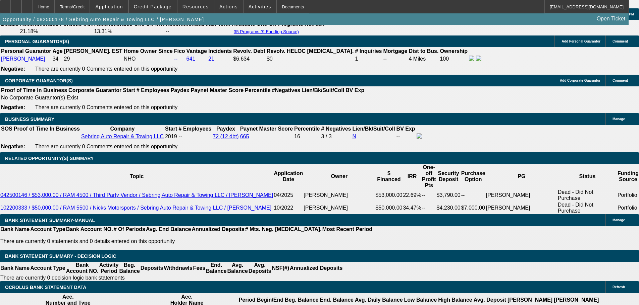
scroll to position [1114, 0]
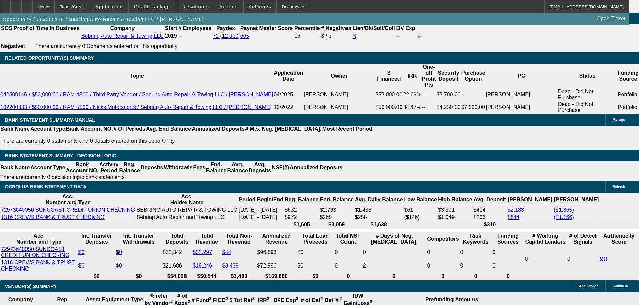
drag, startPoint x: 140, startPoint y: 181, endPoint x: 215, endPoint y: 180, distance: 74.8
type input "19"
type input "$1,640.04"
type input "$3,280.08"
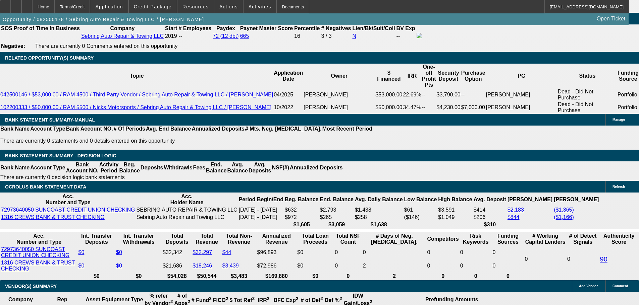
type input "$2,488.83"
type input "$4,977.66"
type input "19"
drag, startPoint x: 103, startPoint y: 182, endPoint x: 196, endPoint y: 176, distance: 93.1
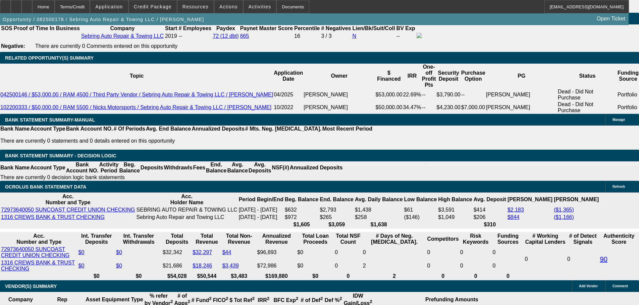
type input "24"
type input "$48.00"
type input "2495"
type input "19.1"
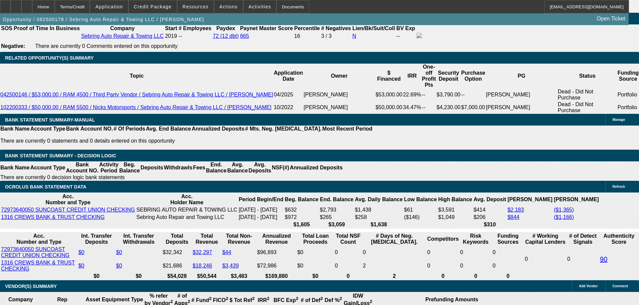
type input "$4,990.00"
type input "$2,495.00"
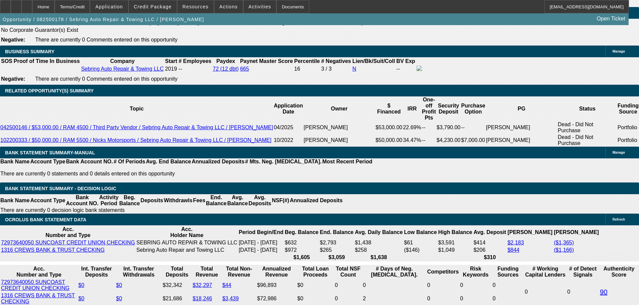
scroll to position [1014, 0]
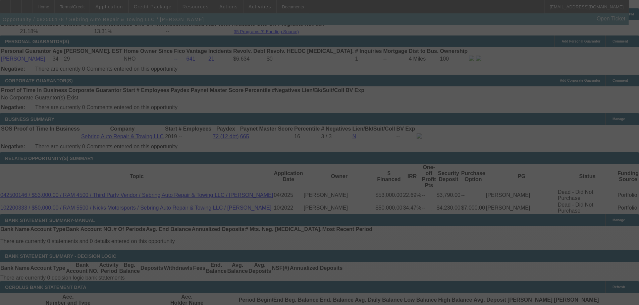
select select "0.15"
select select "2"
select select "0"
select select "6"
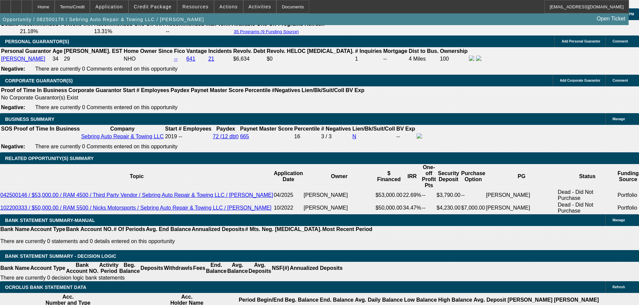
select select "0"
select select "2"
select select "0"
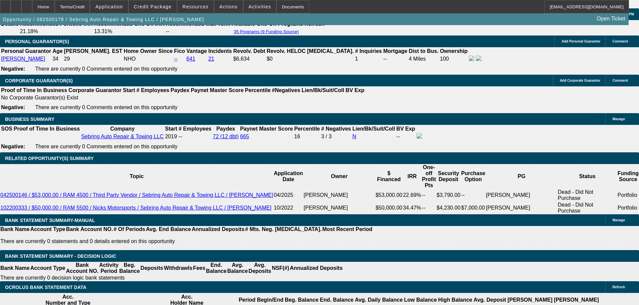
select select "6"
select select "0"
select select "3"
select select "0"
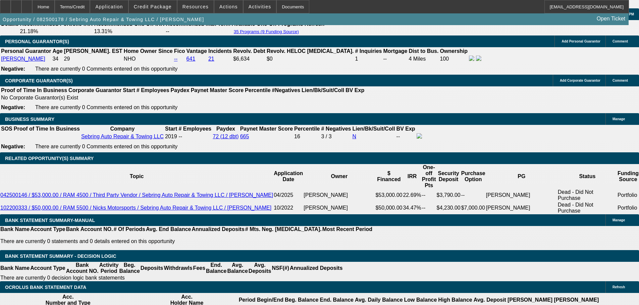
select select "6"
select select "0"
select select "2"
select select "0"
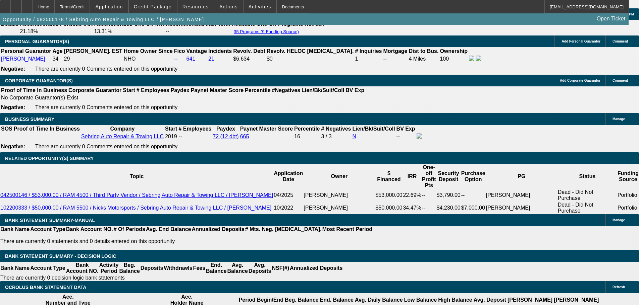
select select "6"
select select "0"
select select "2"
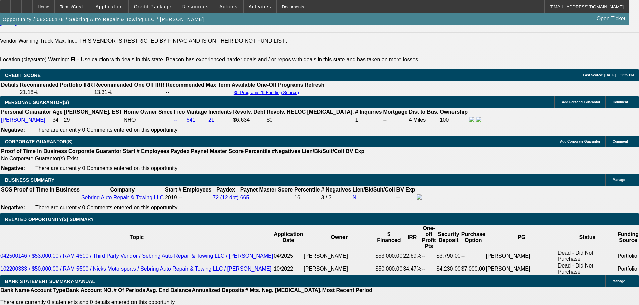
scroll to position [880, 0]
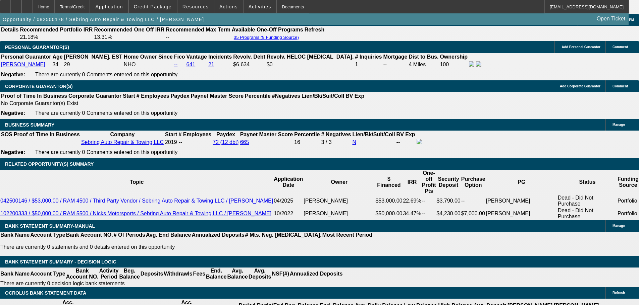
scroll to position [947, 0]
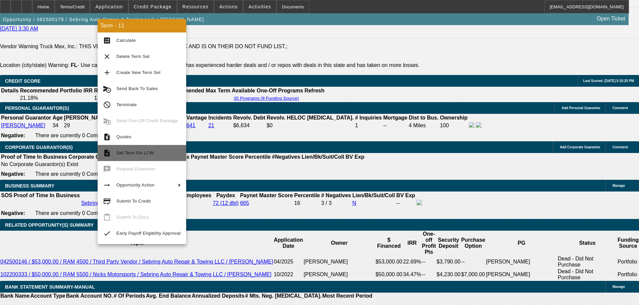
click at [151, 157] on span "Set Term On LCW" at bounding box center [148, 153] width 64 height 8
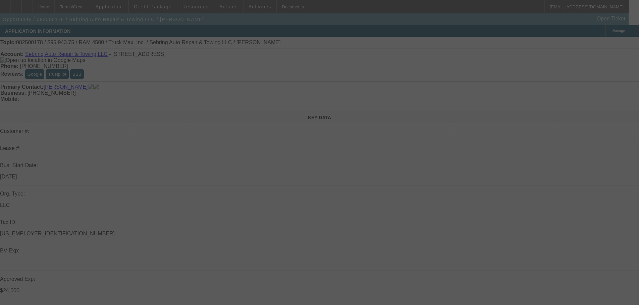
select select "0.15"
select select "2"
select select "0"
select select "6"
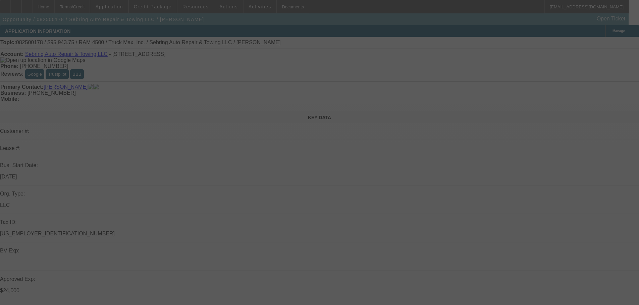
select select "0.1"
select select "2"
select select "0"
select select "6"
select select "0.1"
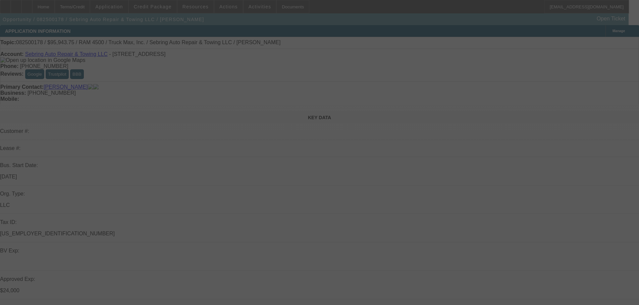
select select "2"
select select "0"
select select "6"
select select "0"
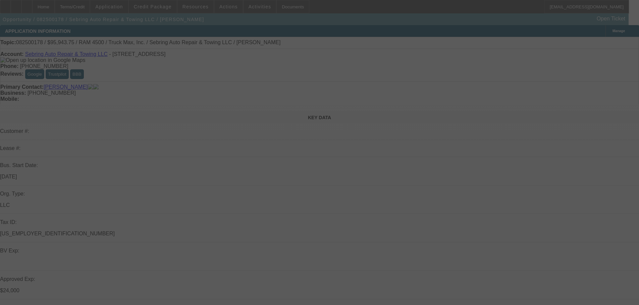
select select "2"
select select "0"
select select "6"
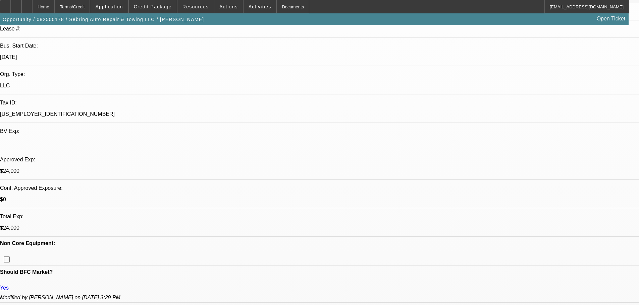
scroll to position [134, 0]
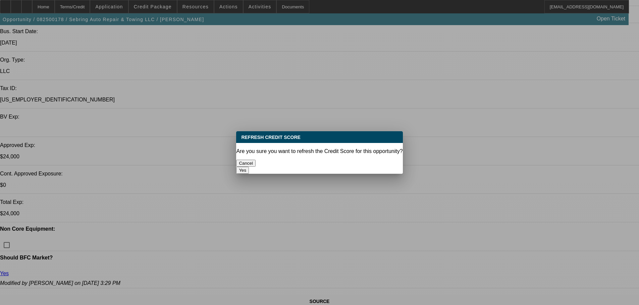
scroll to position [0, 0]
click at [249, 167] on button "Yes" at bounding box center [242, 170] width 13 height 7
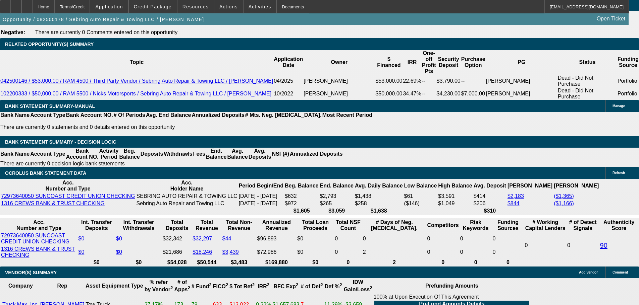
scroll to position [1140, 0]
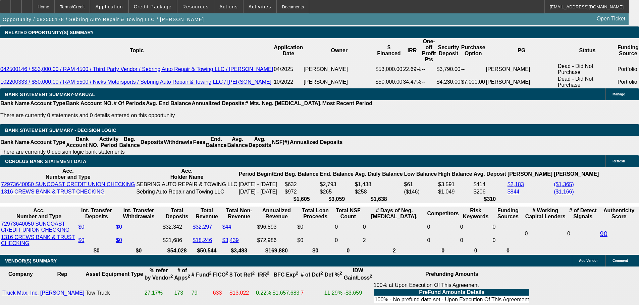
drag, startPoint x: 100, startPoint y: 157, endPoint x: 178, endPoint y: 149, distance: 78.2
type input "25"
type input "$4.00"
type input "UNKNOWN"
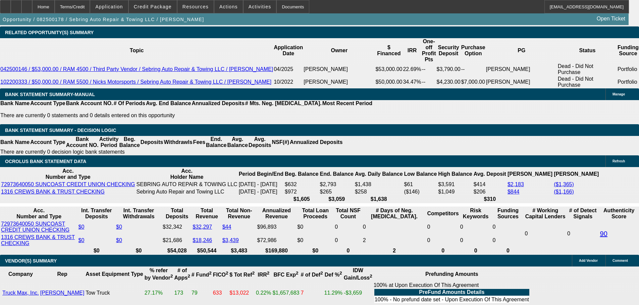
type input "2525"
type input "19.7"
type input "$5,050.00"
type input "$2,525.00"
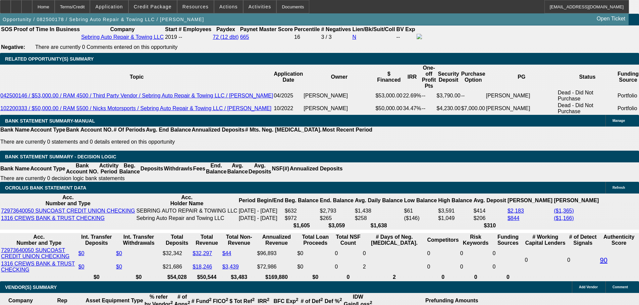
scroll to position [1073, 0]
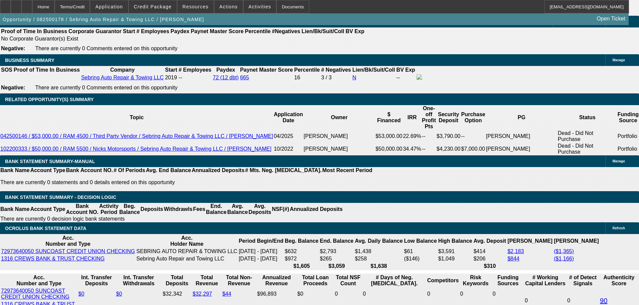
drag, startPoint x: 120, startPoint y: 171, endPoint x: 209, endPoint y: 165, distance: 88.3
type input "$19,875.00"
click at [68, 176] on body "Home Terms/Credit Application Credit Package Resources Actions Activities Docum…" at bounding box center [319, 262] width 639 height 2671
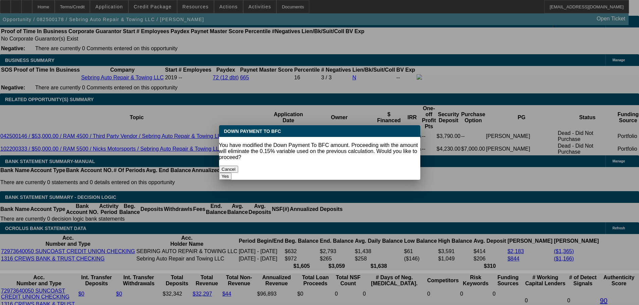
scroll to position [0, 0]
click at [232, 173] on button "Yes" at bounding box center [225, 176] width 13 height 7
select select "0"
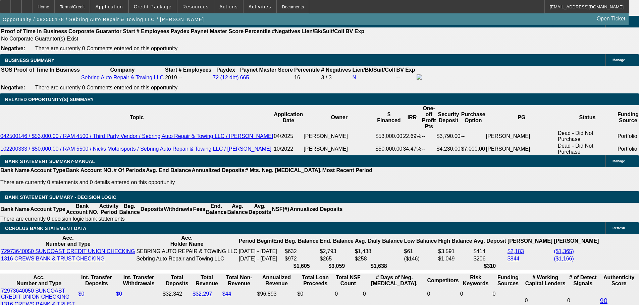
type input "$2,447.53"
type input "$4,895.06"
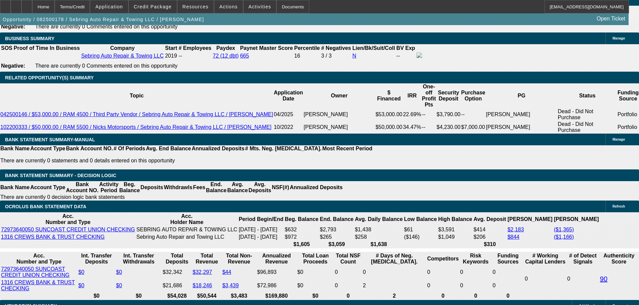
scroll to position [1106, 0]
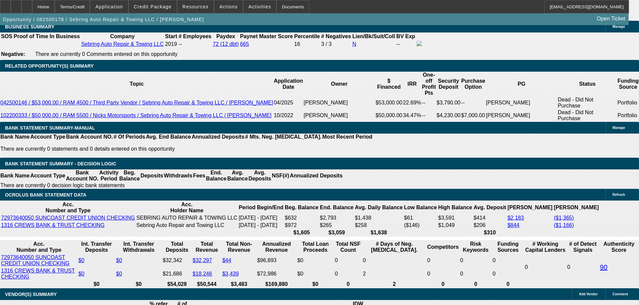
drag, startPoint x: 104, startPoint y: 189, endPoint x: 204, endPoint y: 182, distance: 99.8
type input "2"
type input "$4.00"
type input "2450"
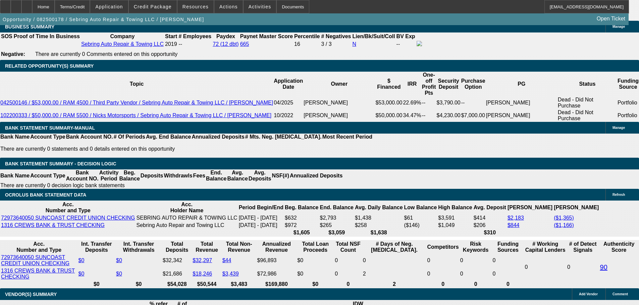
type input "19.7"
type input "$4,900.00"
type input "$2,450.00"
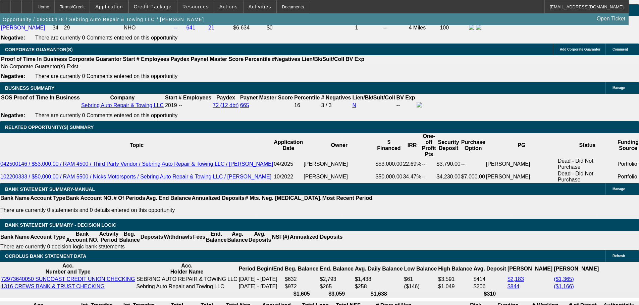
scroll to position [1039, 0]
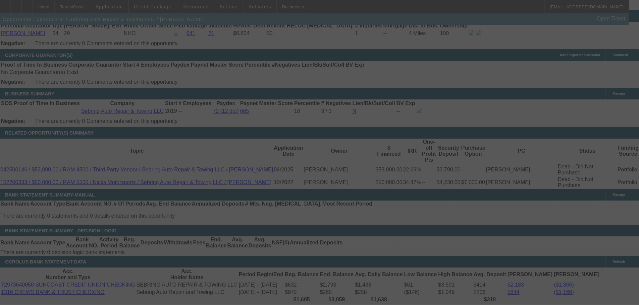
select select "0"
select select "2"
select select "0"
select select "6"
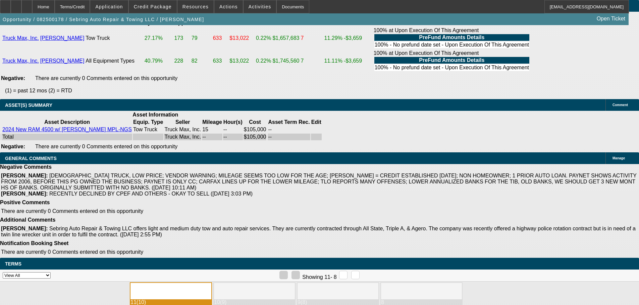
scroll to position [1361, 0]
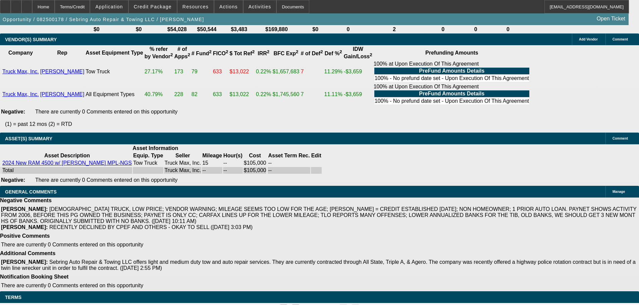
select select "3"
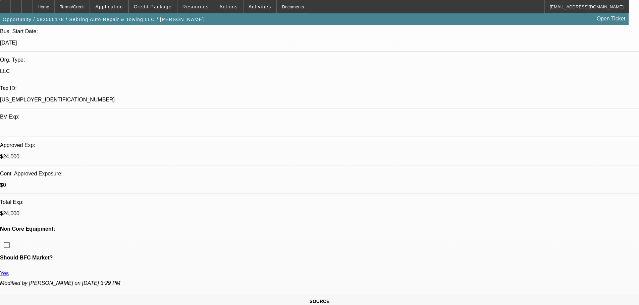
scroll to position [168, 0]
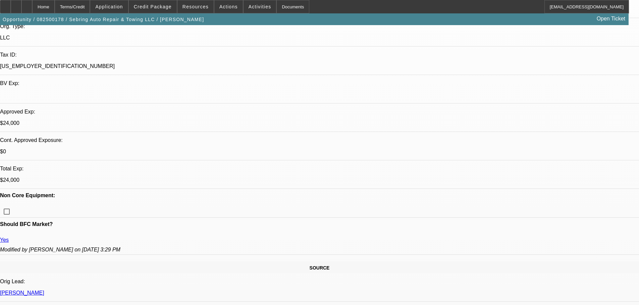
paste textarea "WITH HOW LIGHT THE DEAL IS, WOULD NOT BE ABLE TO GET DOWN THAT LOW ON DOWN PAYM…"
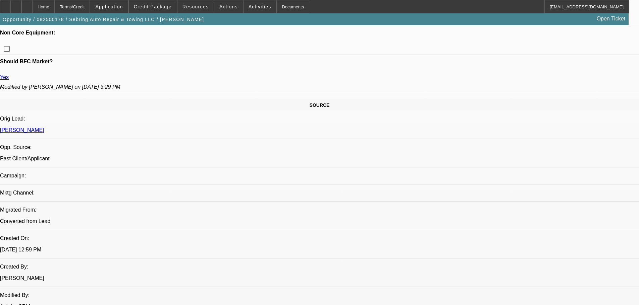
scroll to position [235, 0]
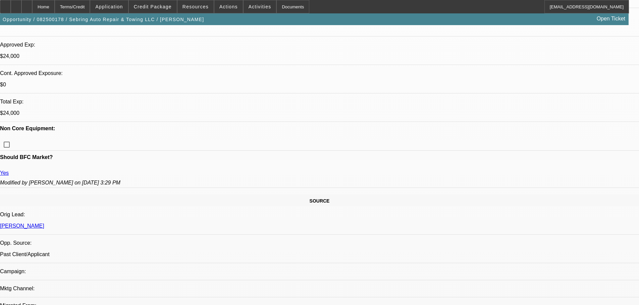
type textarea "WITH HOW LIGHT THE DEAL IS, WOULD NOT BE ABLE TO GET DOWN THAT LOW ON DOWN PAYM…"
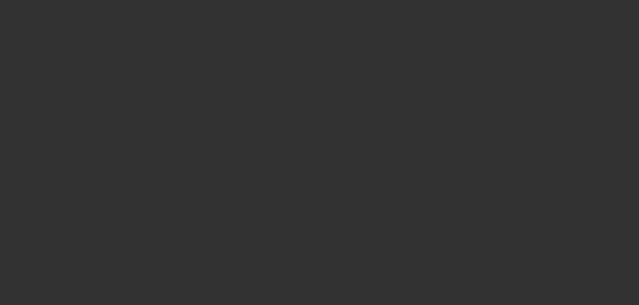
scroll to position [0, 0]
select select "0"
select select "2"
select select "0"
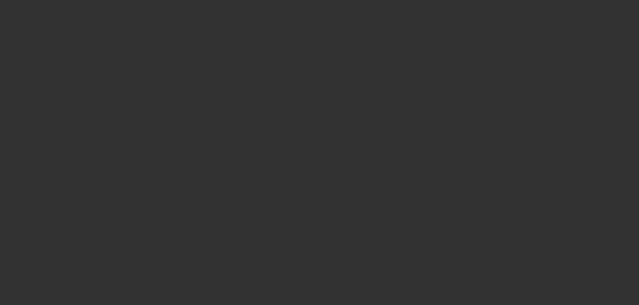
select select "6"
select select "0.1"
select select "2"
select select "0"
select select "6"
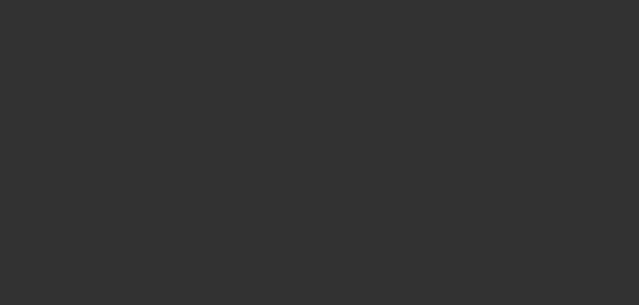
select select "0.1"
select select "2"
select select "0"
select select "6"
select select "0"
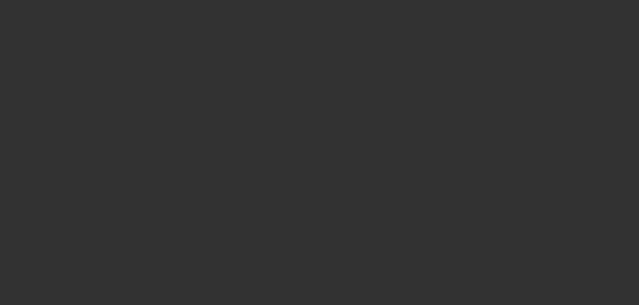
select select "0"
select select "2"
select select "0"
select select "6"
